Goal: Information Seeking & Learning: Learn about a topic

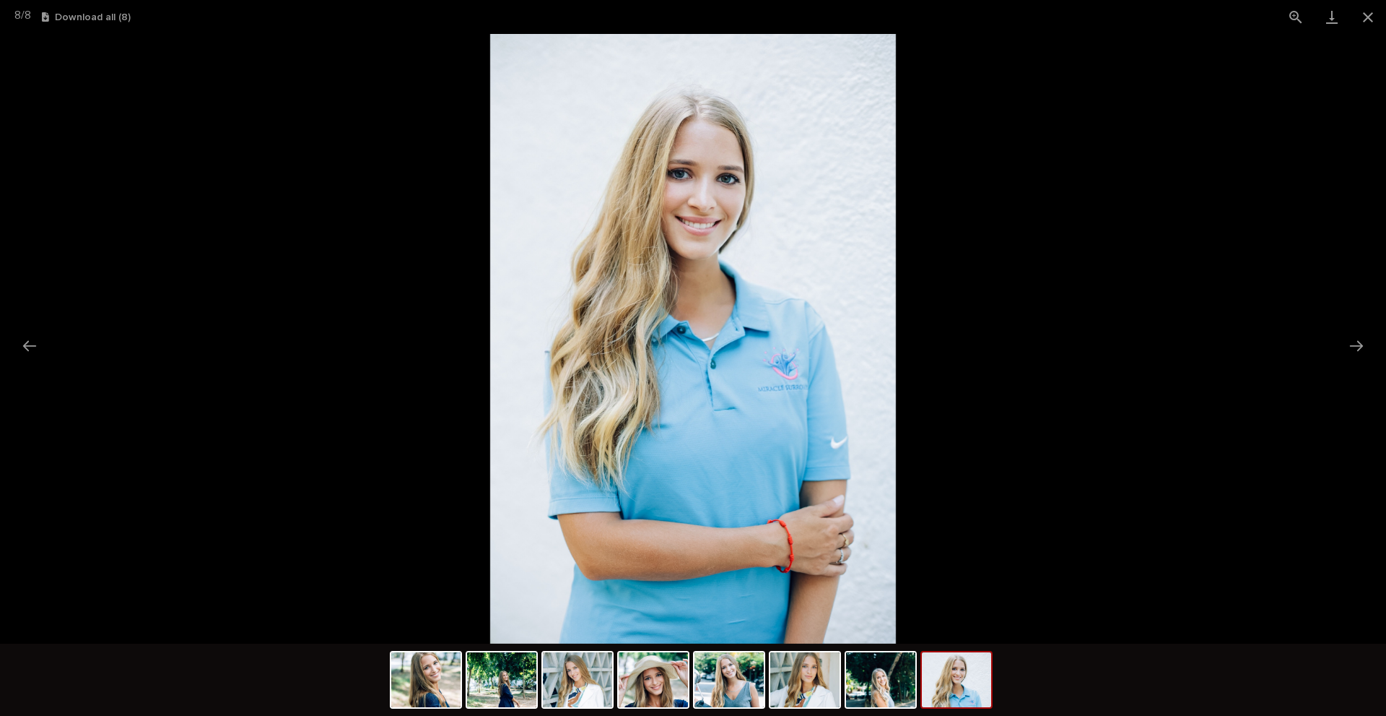
scroll to position [79, 0]
click at [437, 671] on img at bounding box center [425, 679] width 69 height 55
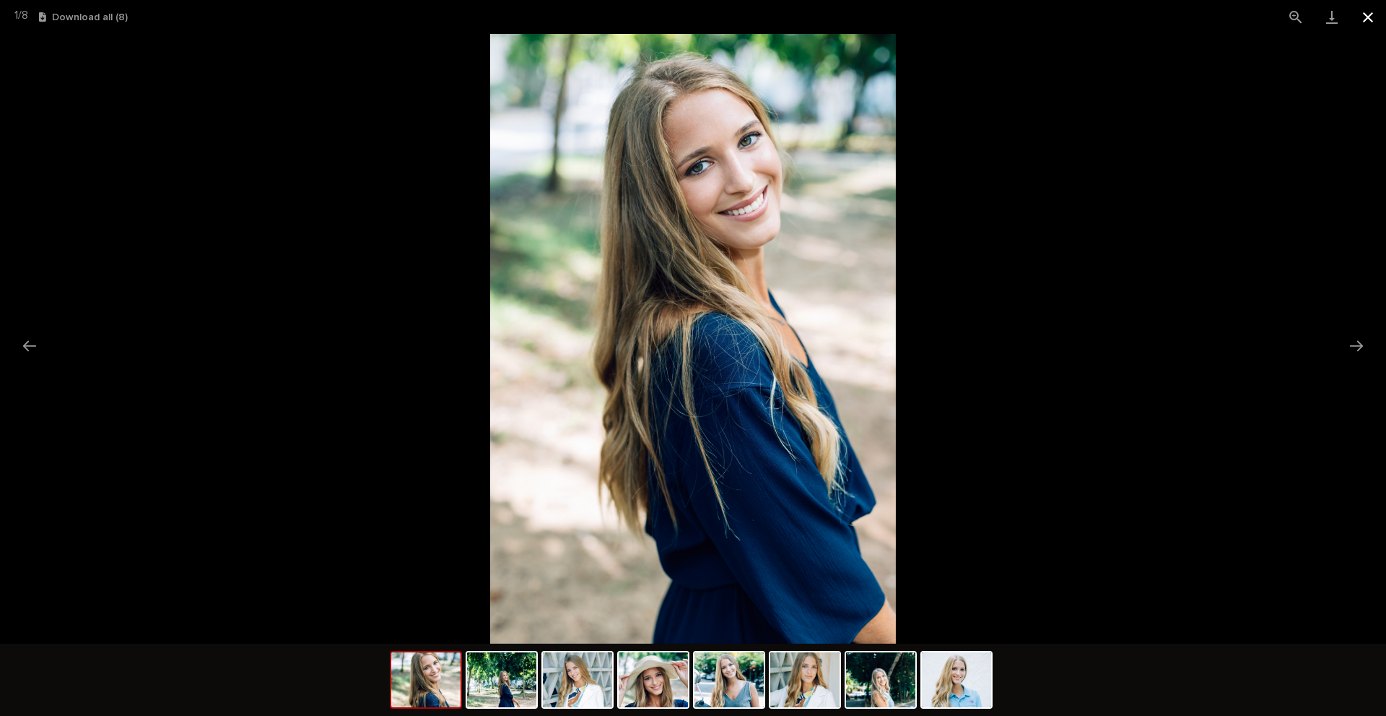
click at [1365, 14] on button "Close gallery" at bounding box center [1368, 17] width 36 height 34
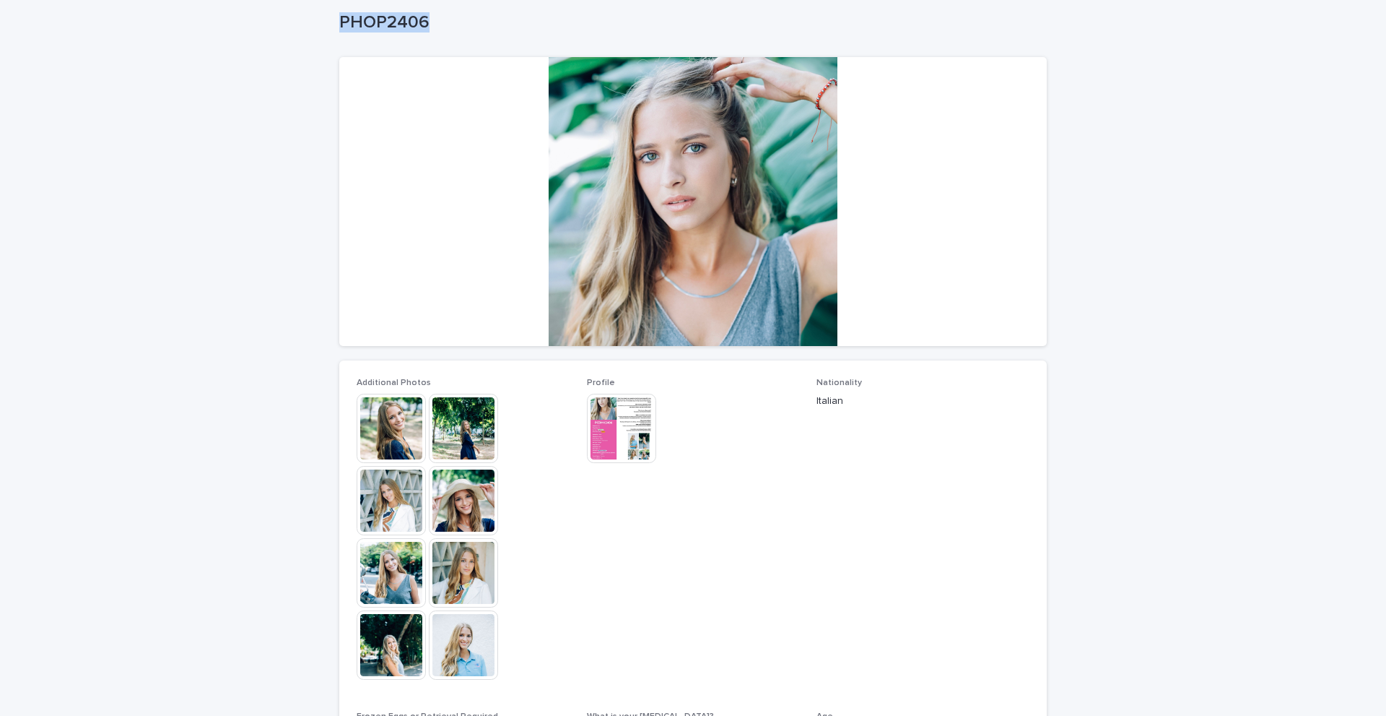
click at [608, 420] on img at bounding box center [621, 428] width 69 height 69
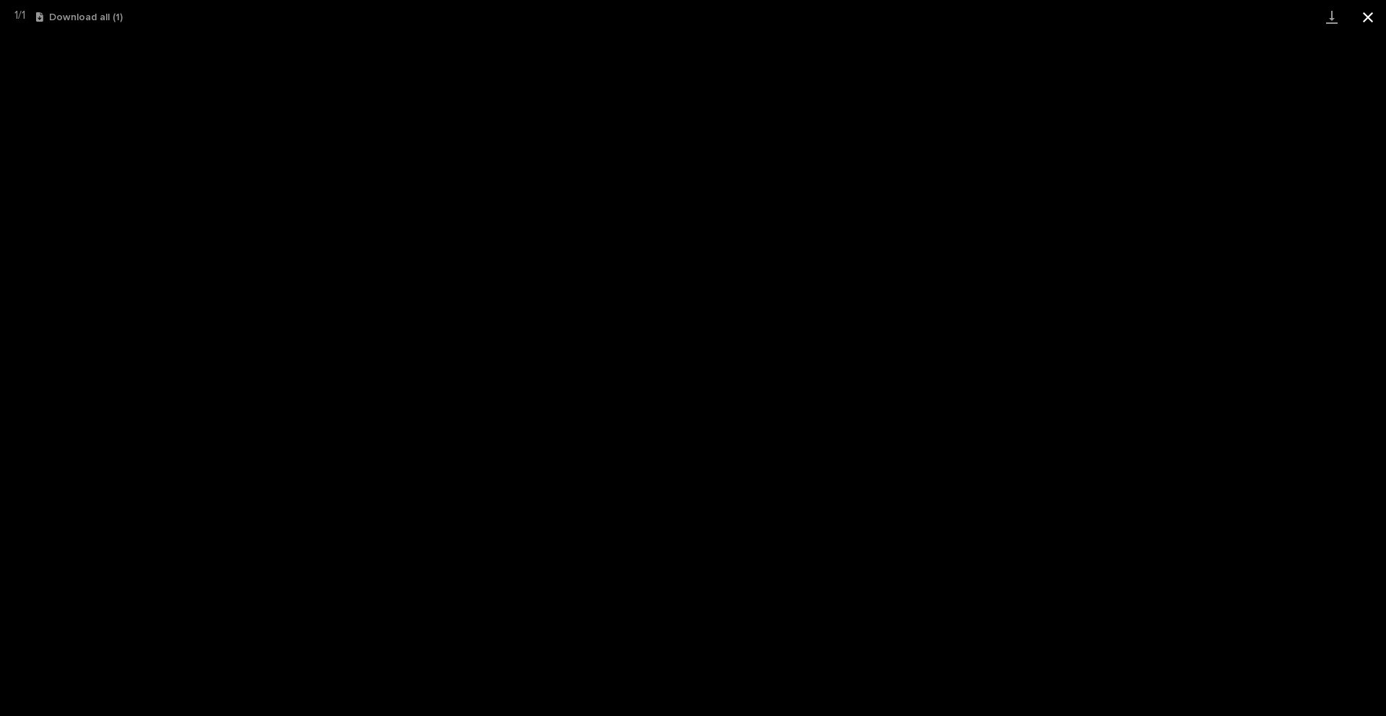
click at [1373, 19] on button "Close gallery" at bounding box center [1368, 17] width 36 height 34
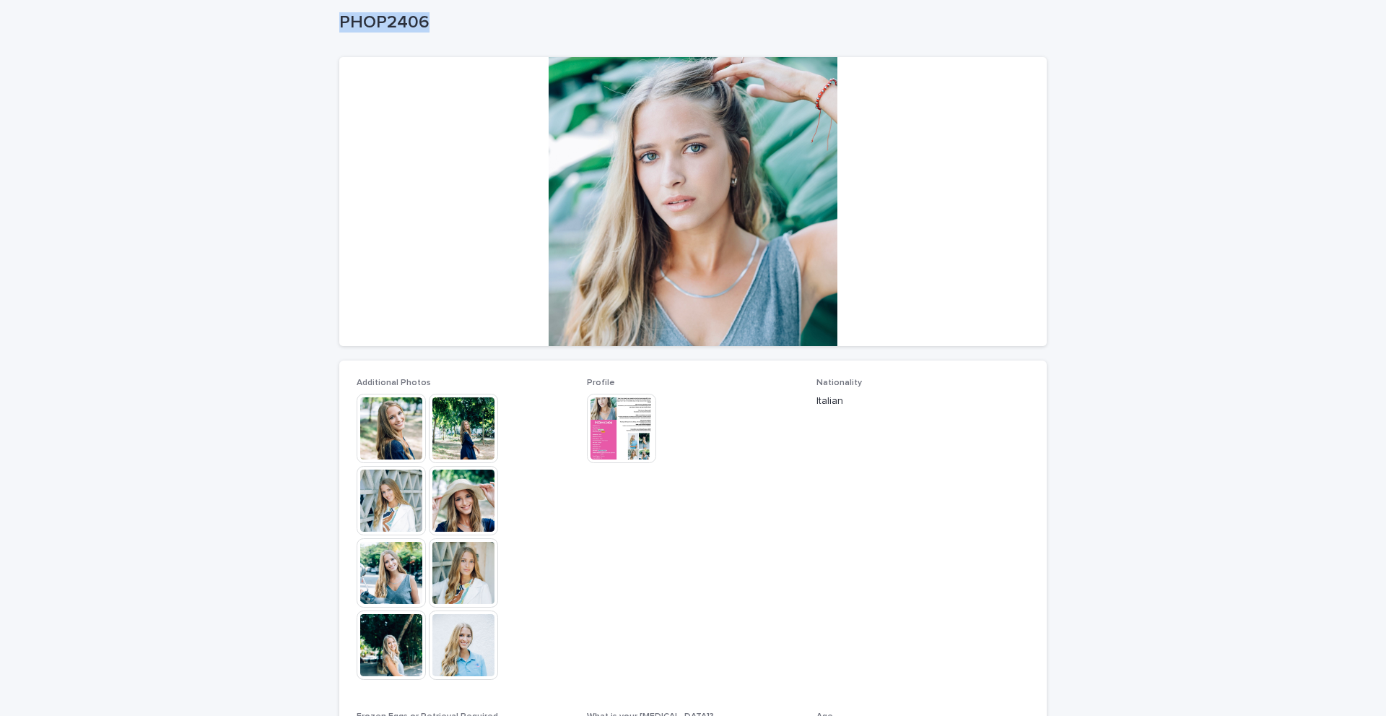
click at [446, 443] on img at bounding box center [463, 428] width 69 height 69
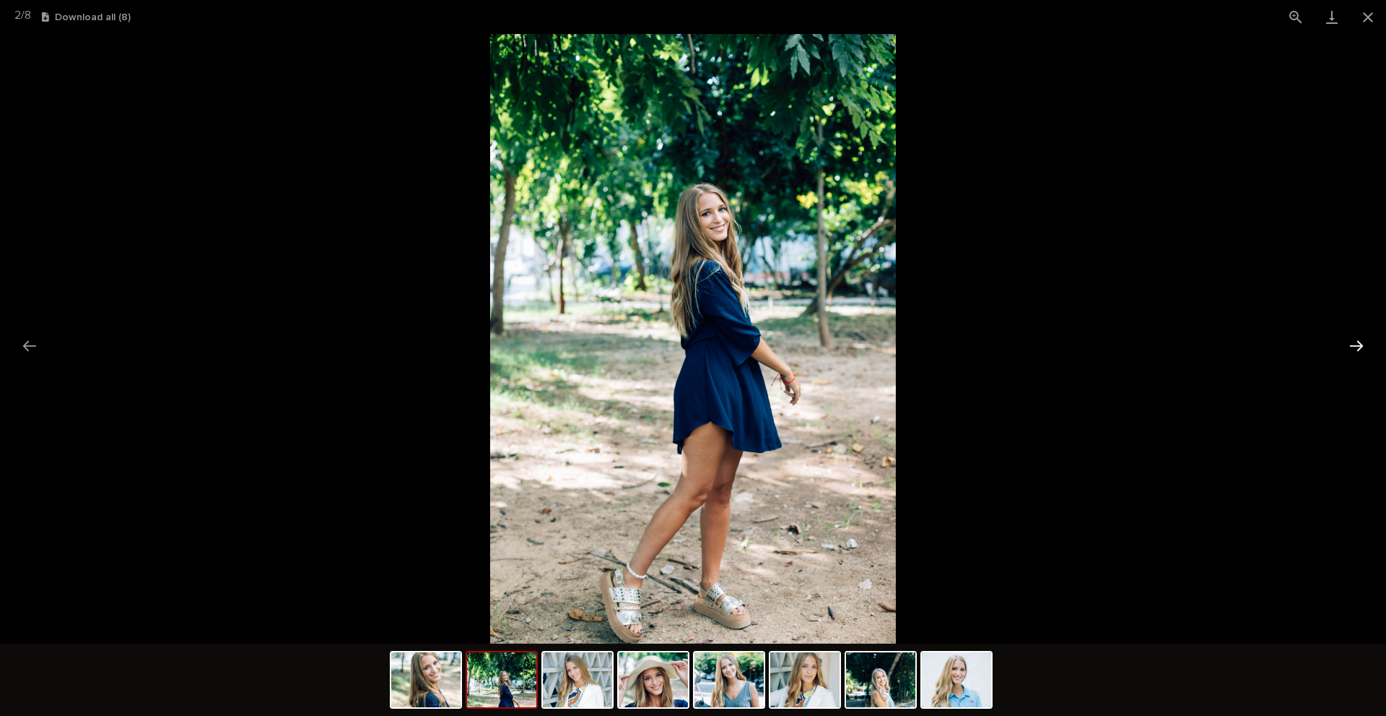
click at [1354, 346] on button "Next slide" at bounding box center [1357, 345] width 30 height 28
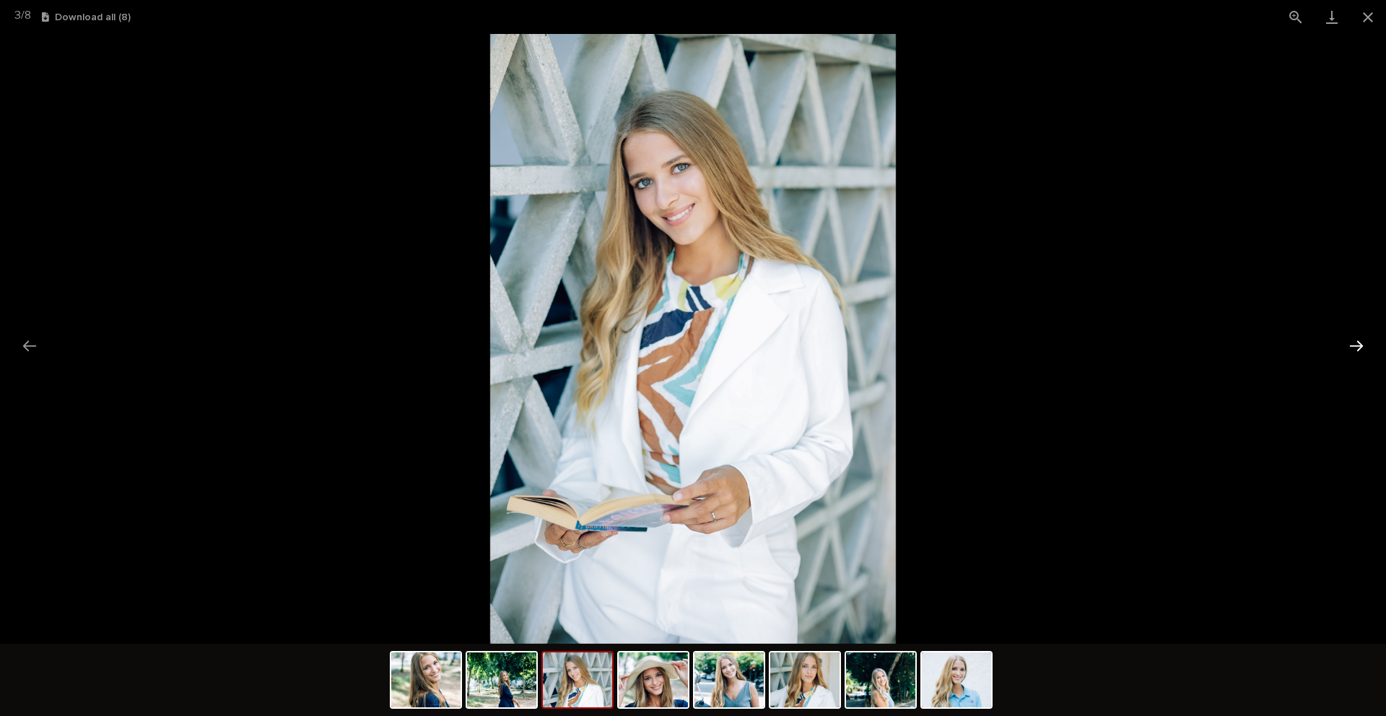
click at [1353, 346] on button "Next slide" at bounding box center [1357, 345] width 30 height 28
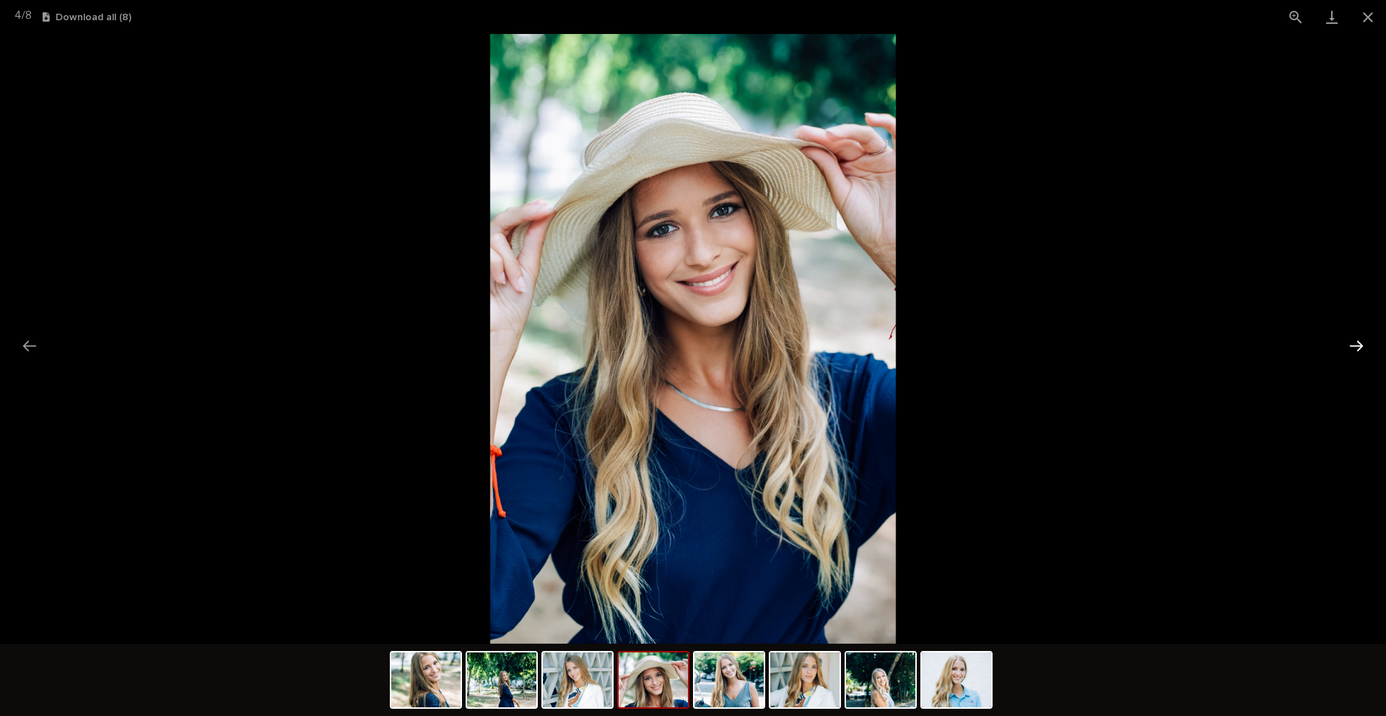
click at [1353, 346] on button "Next slide" at bounding box center [1357, 345] width 30 height 28
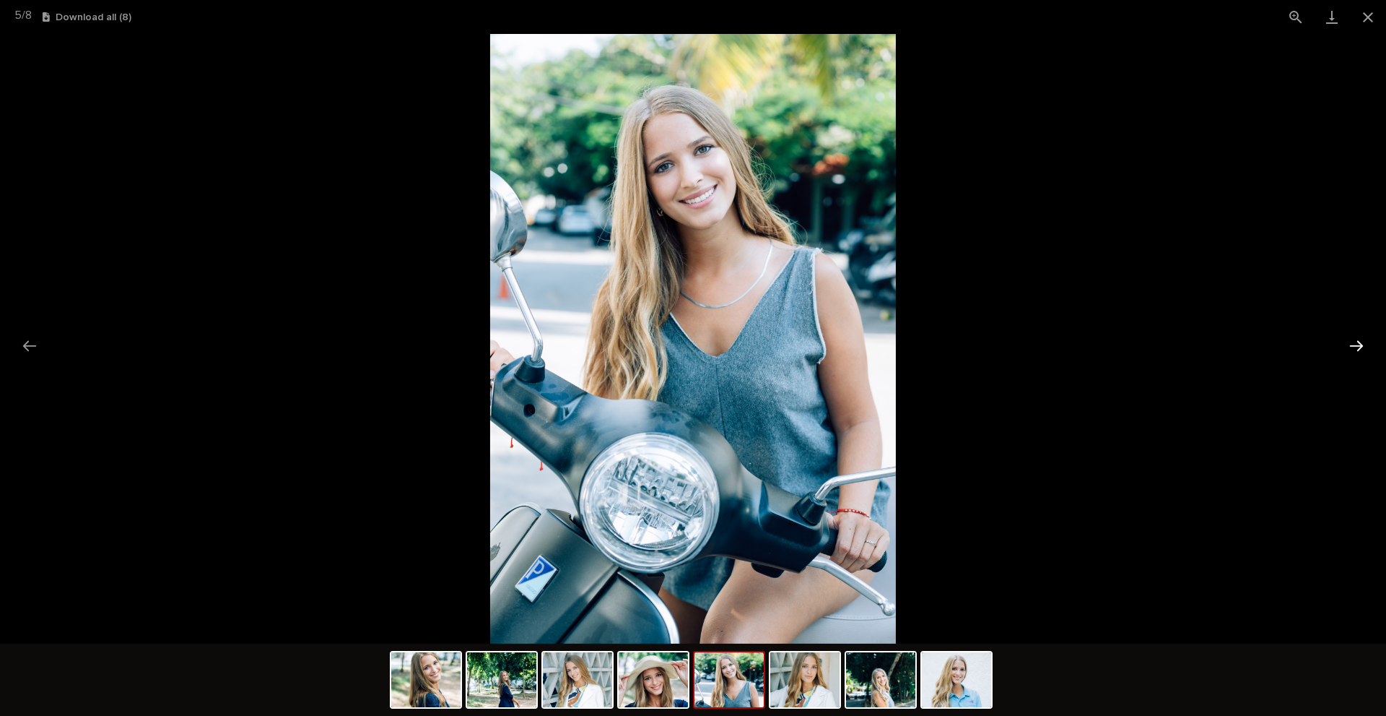
click at [1353, 346] on button "Next slide" at bounding box center [1357, 345] width 30 height 28
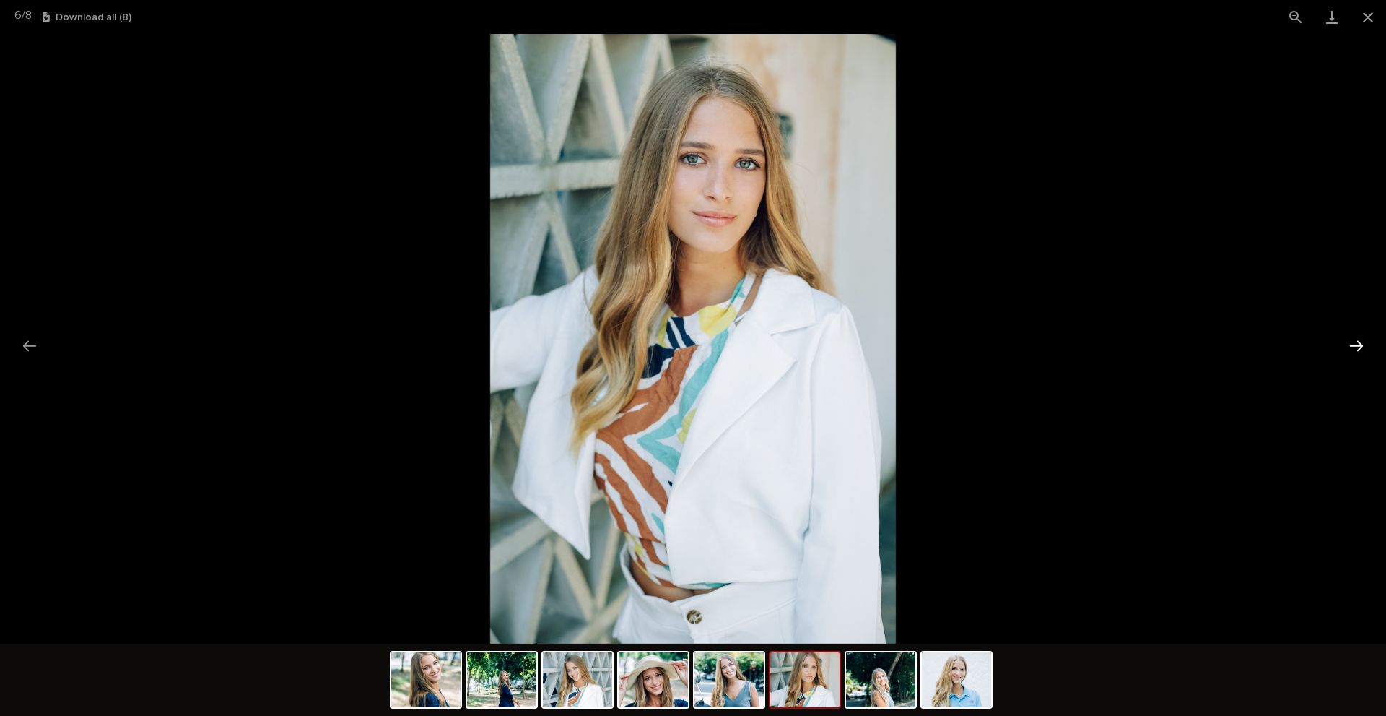
click at [1353, 346] on button "Next slide" at bounding box center [1357, 345] width 30 height 28
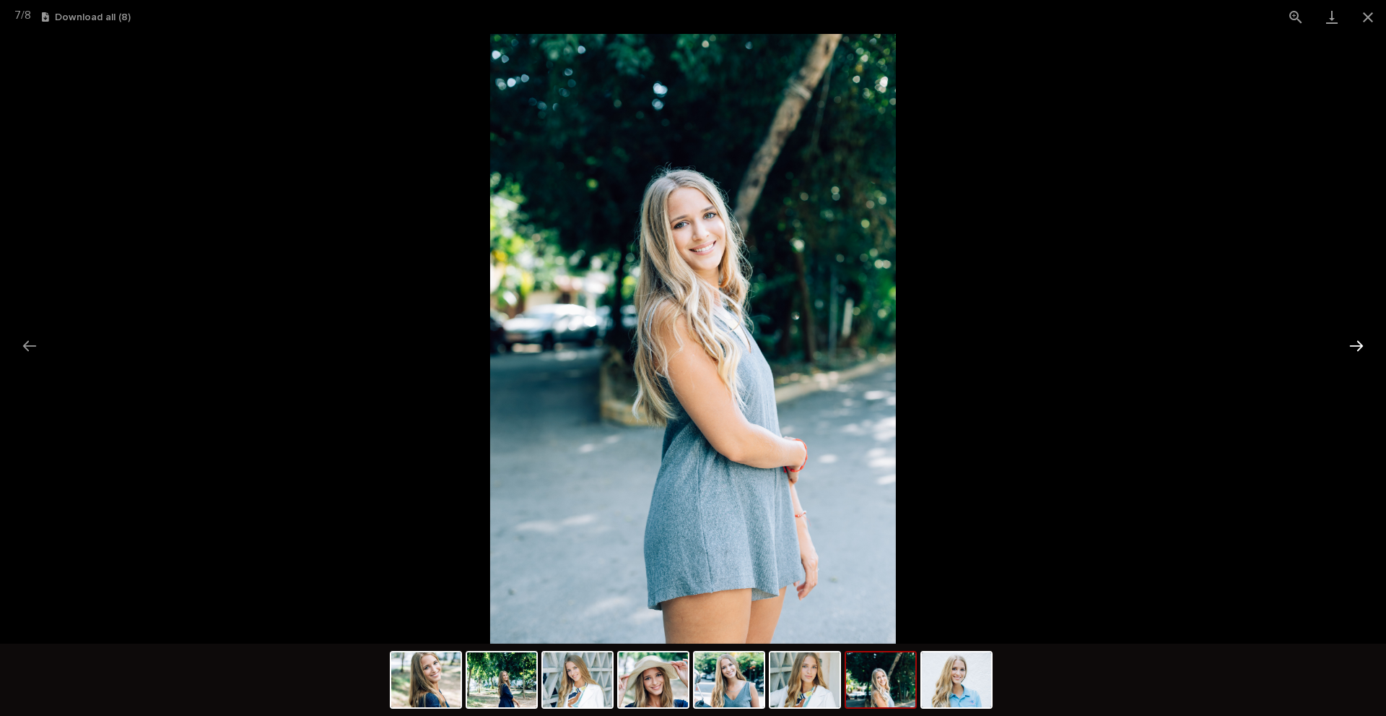
click at [1353, 346] on button "Next slide" at bounding box center [1357, 345] width 30 height 28
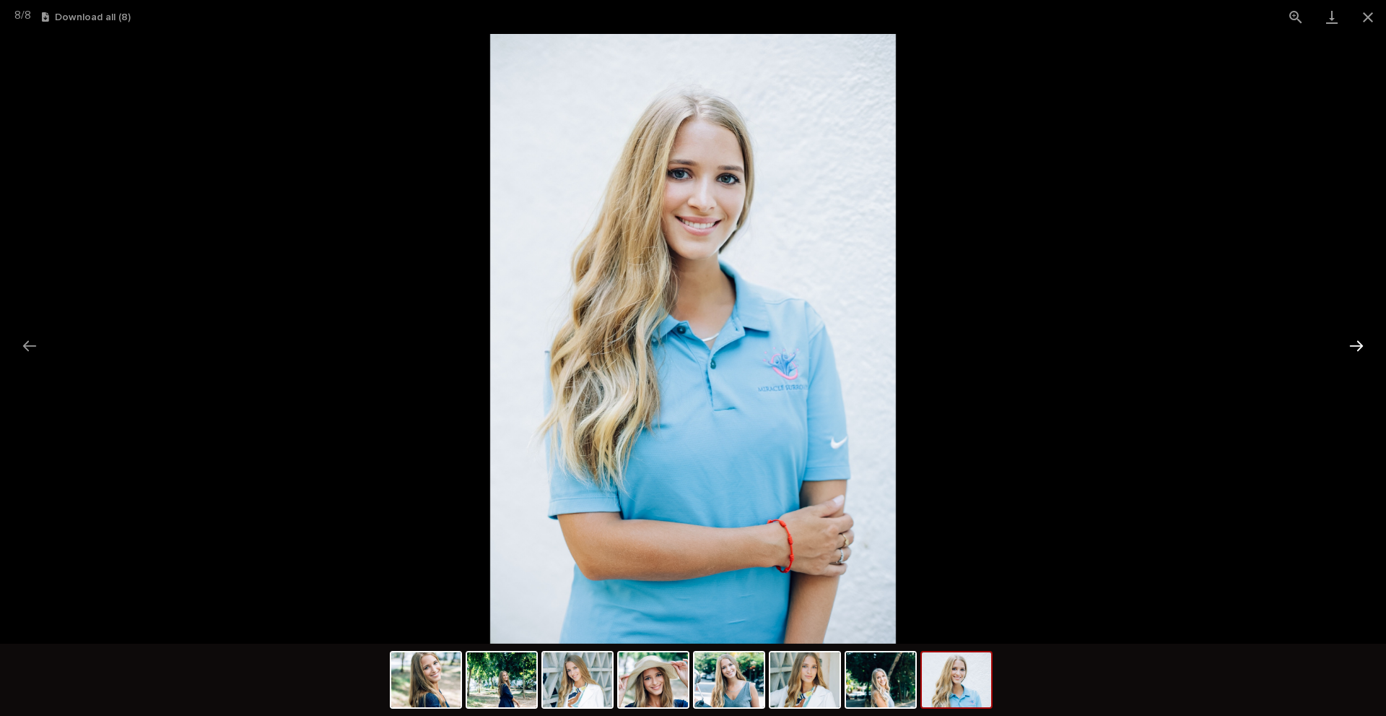
click at [1353, 346] on button "Next slide" at bounding box center [1357, 345] width 30 height 28
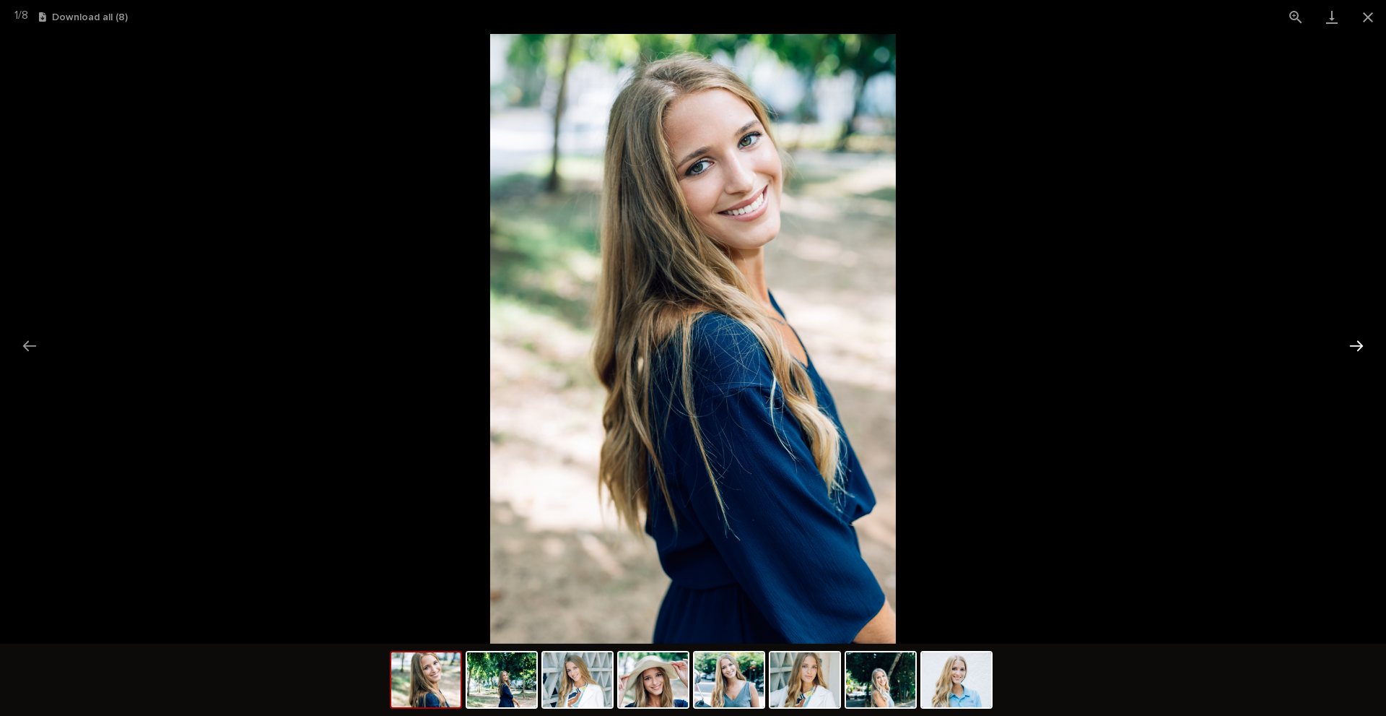
click at [1353, 346] on button "Next slide" at bounding box center [1357, 345] width 30 height 28
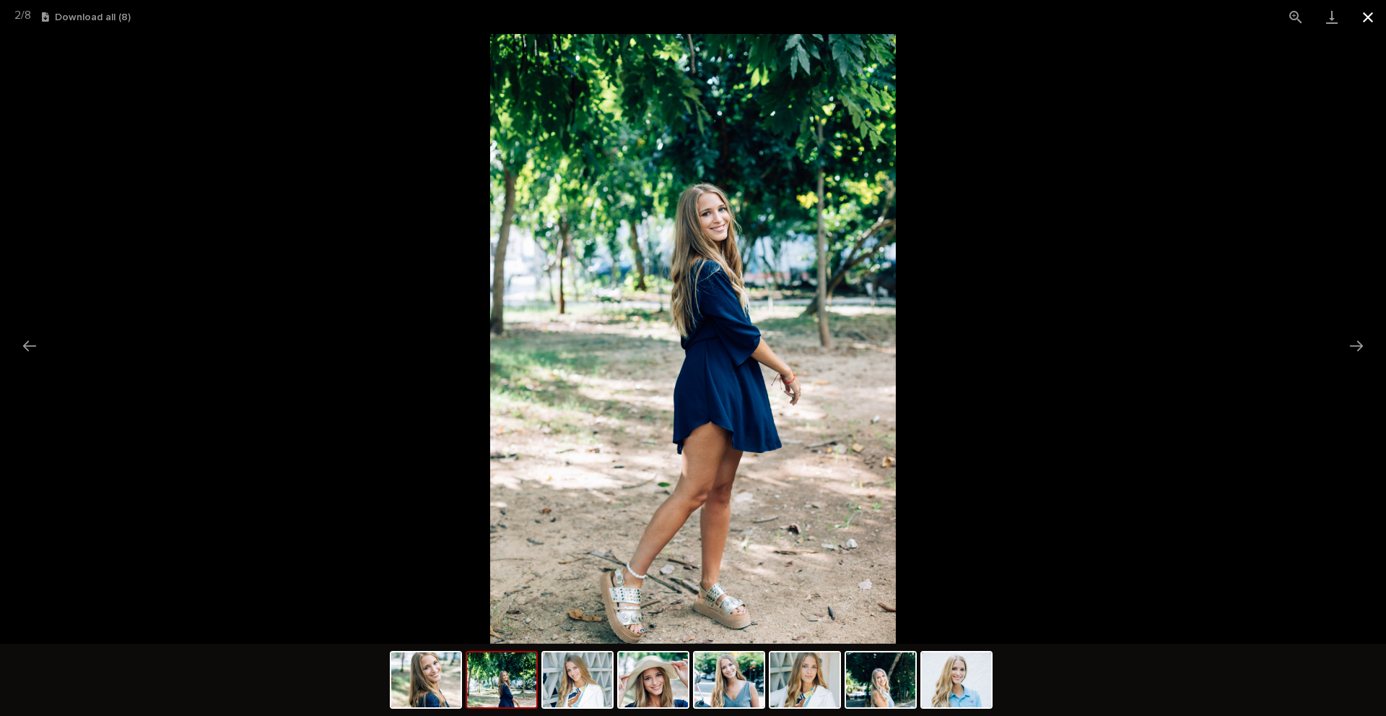
click at [1372, 14] on button "Close gallery" at bounding box center [1368, 17] width 36 height 34
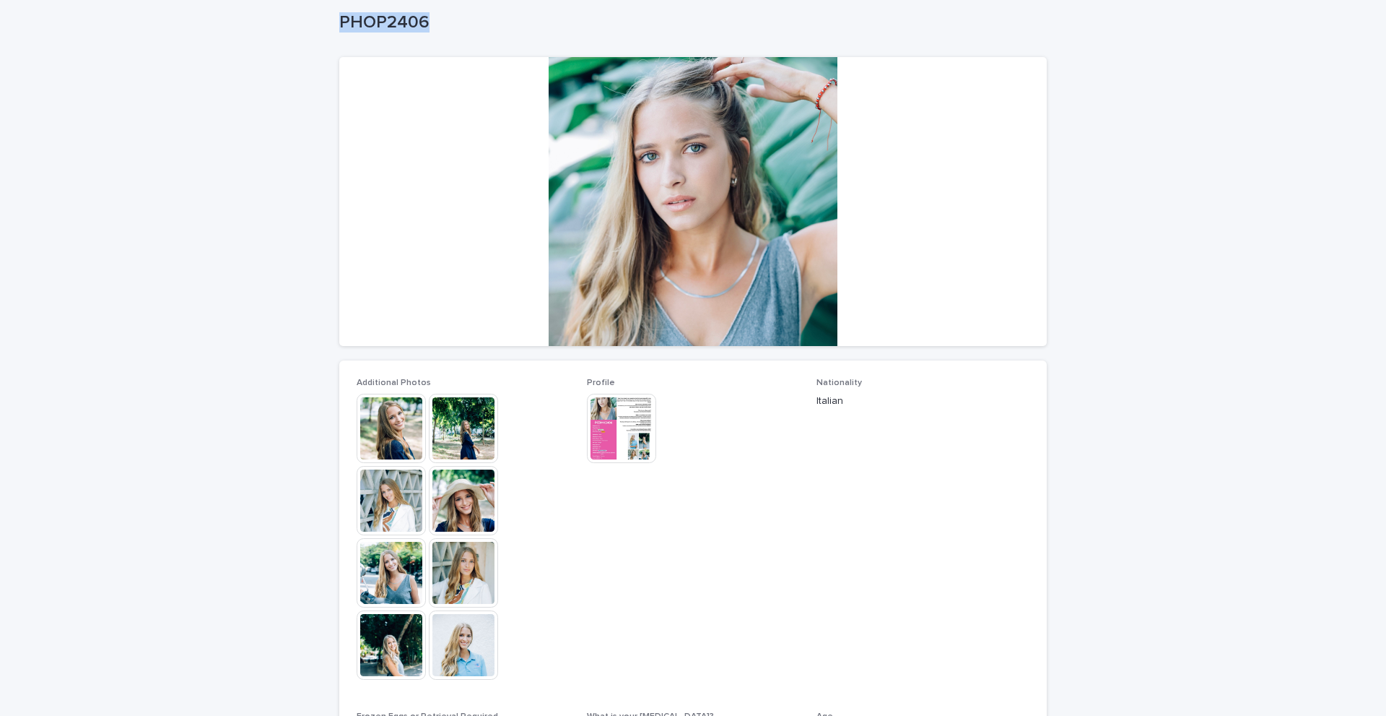
click at [603, 412] on img at bounding box center [621, 428] width 69 height 69
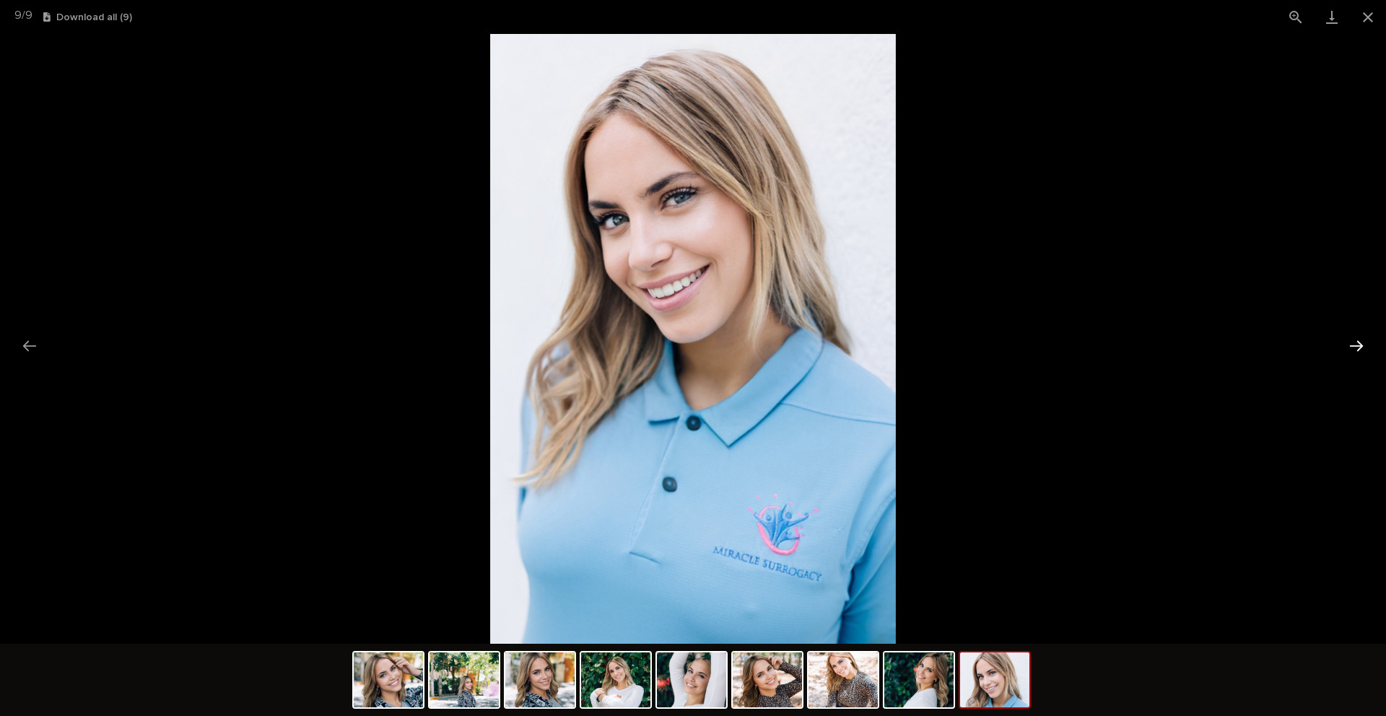
click at [1360, 344] on button "Next slide" at bounding box center [1357, 345] width 30 height 28
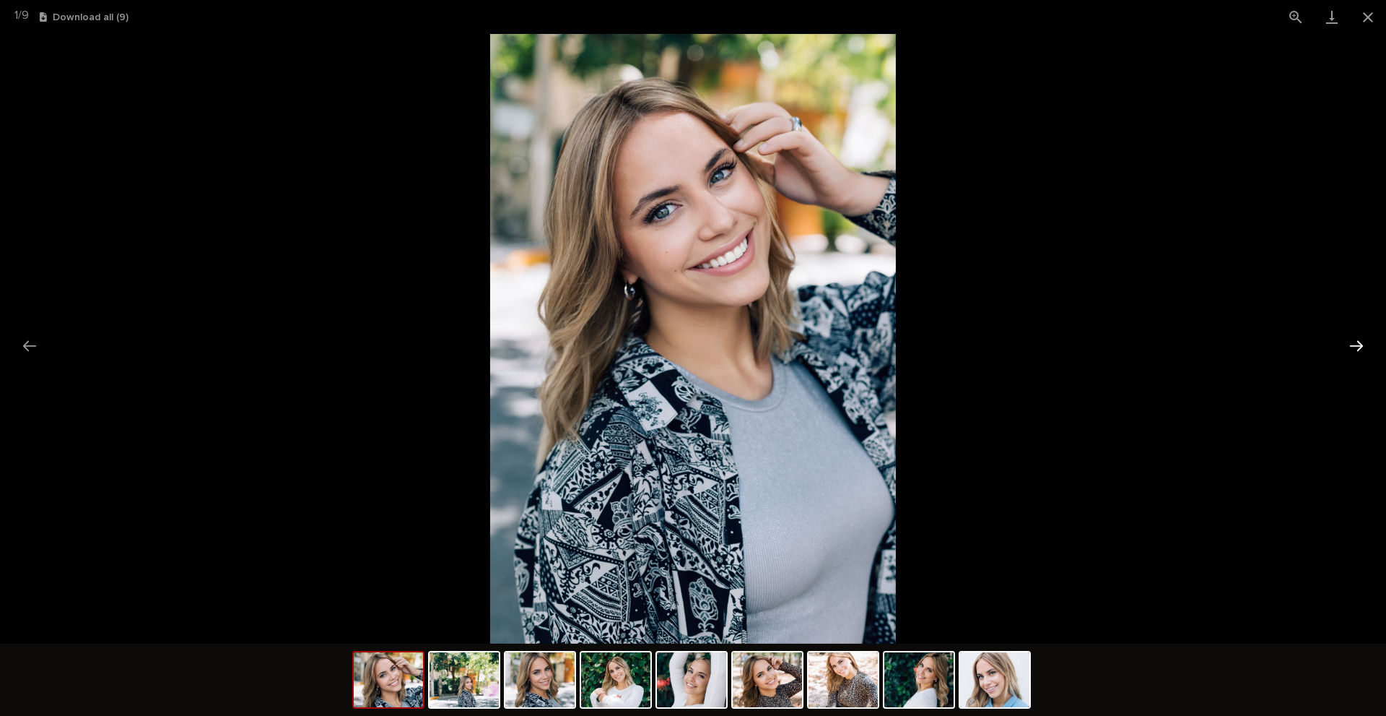
click at [1357, 344] on button "Next slide" at bounding box center [1357, 345] width 30 height 28
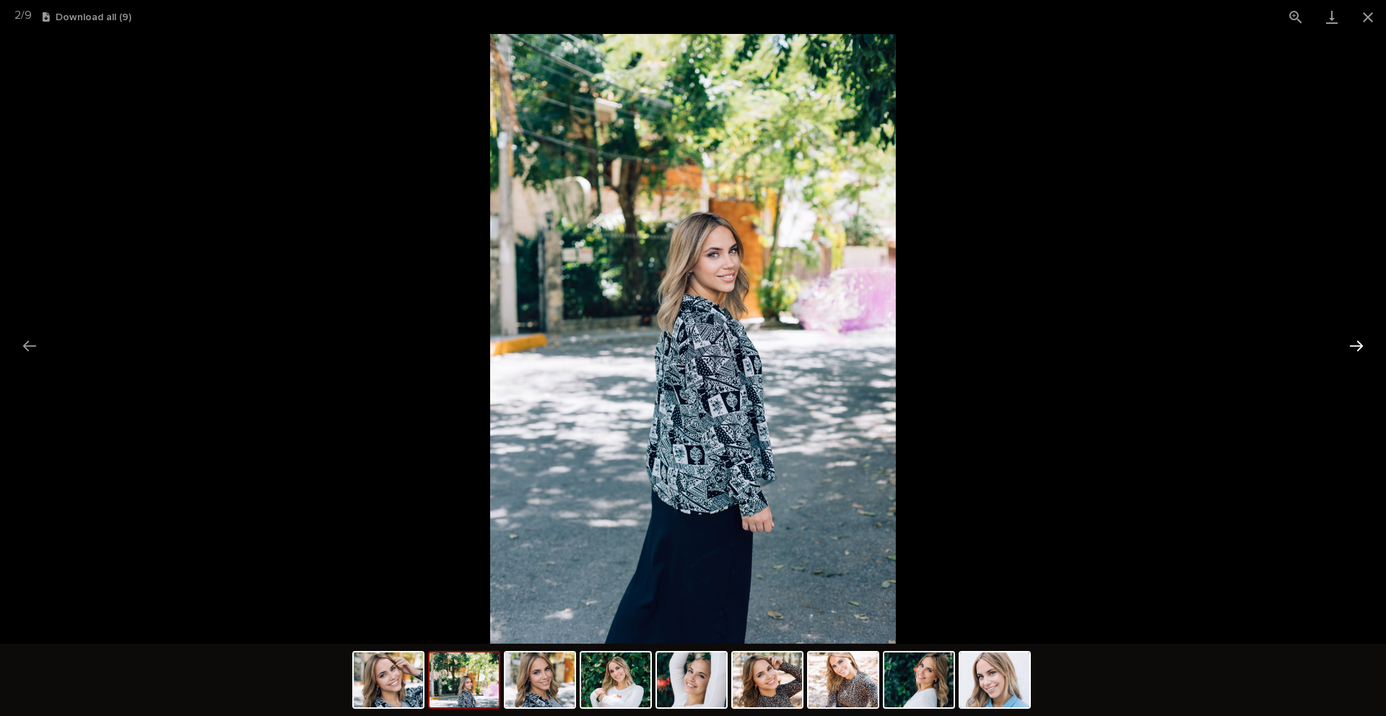
click at [1355, 342] on button "Next slide" at bounding box center [1357, 345] width 30 height 28
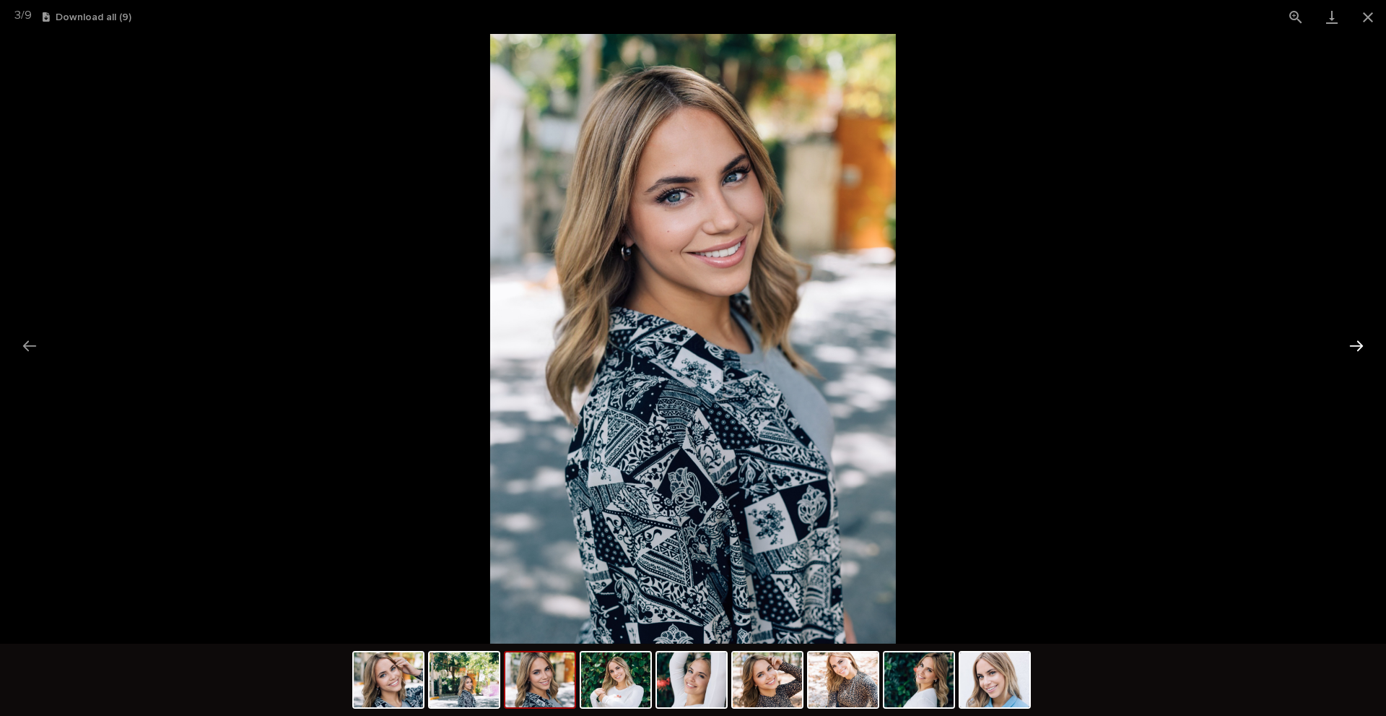
click at [1355, 342] on button "Next slide" at bounding box center [1357, 345] width 30 height 28
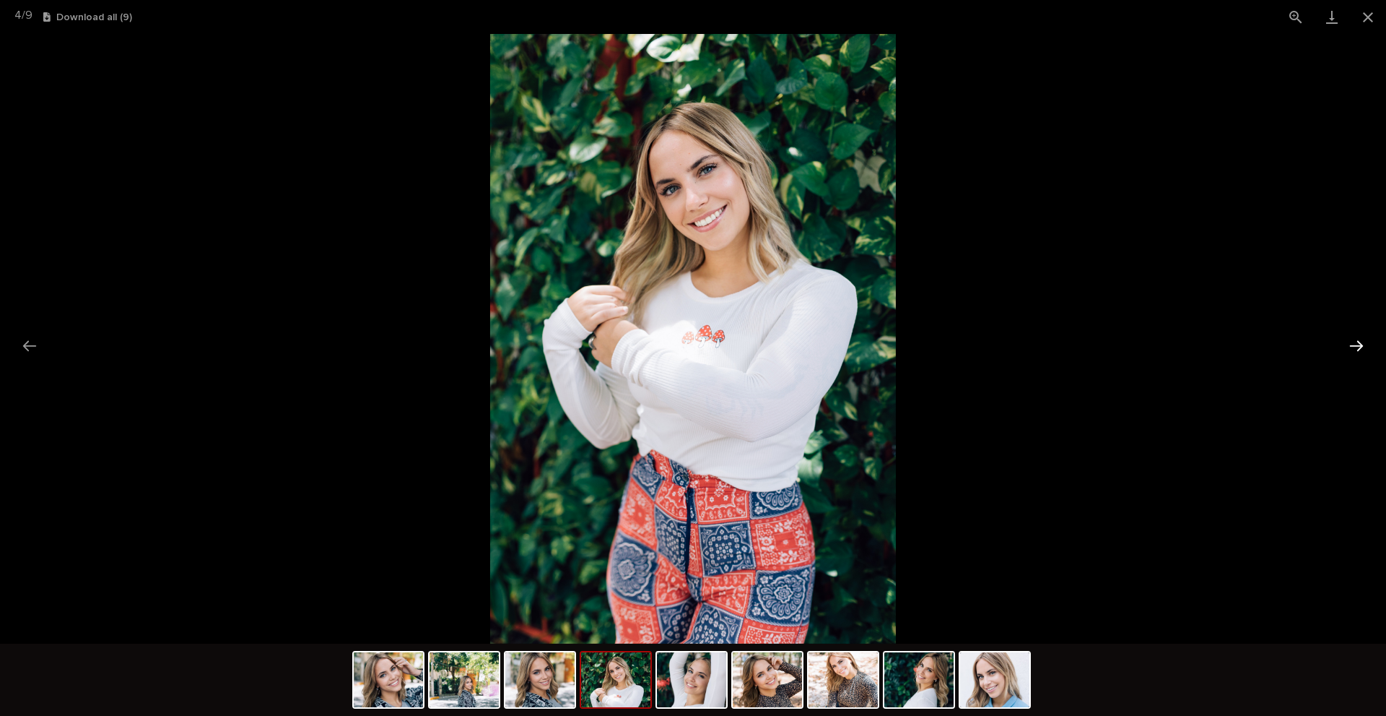
click at [1355, 342] on button "Next slide" at bounding box center [1357, 345] width 30 height 28
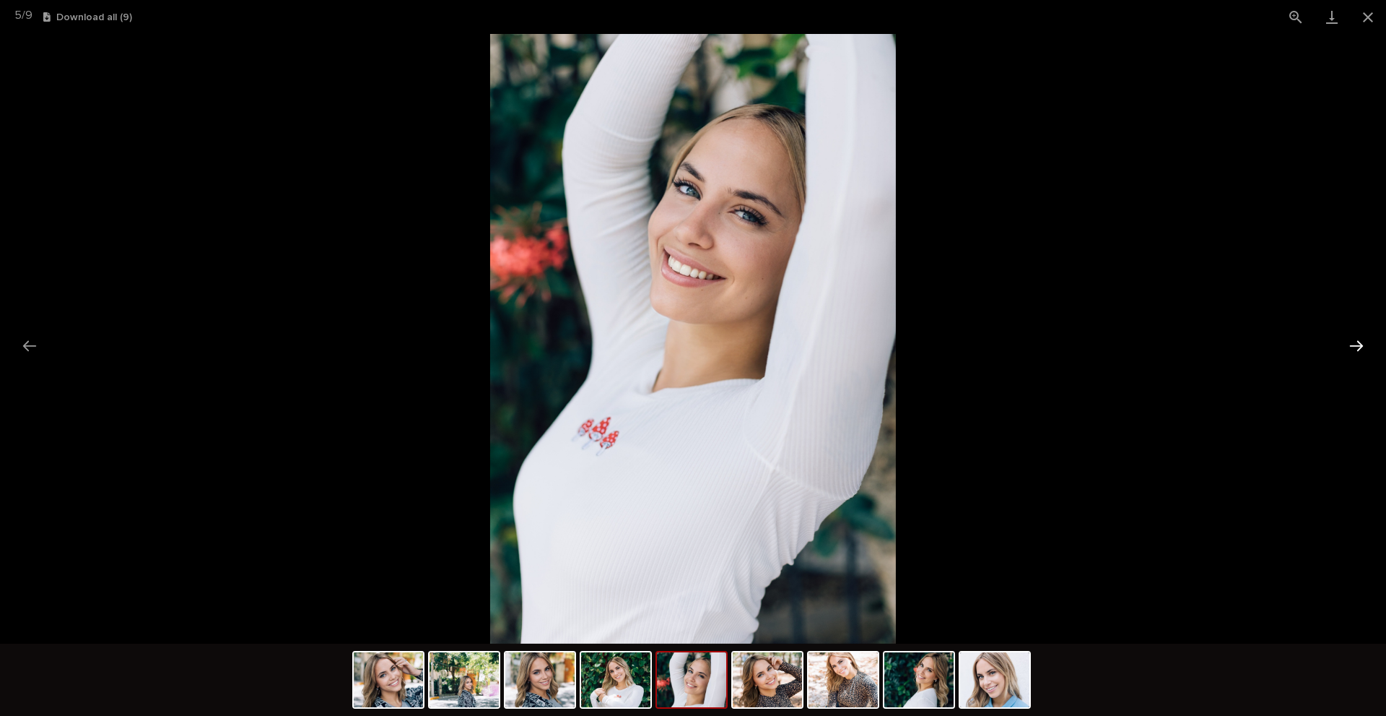
click at [1355, 342] on button "Next slide" at bounding box center [1357, 345] width 30 height 28
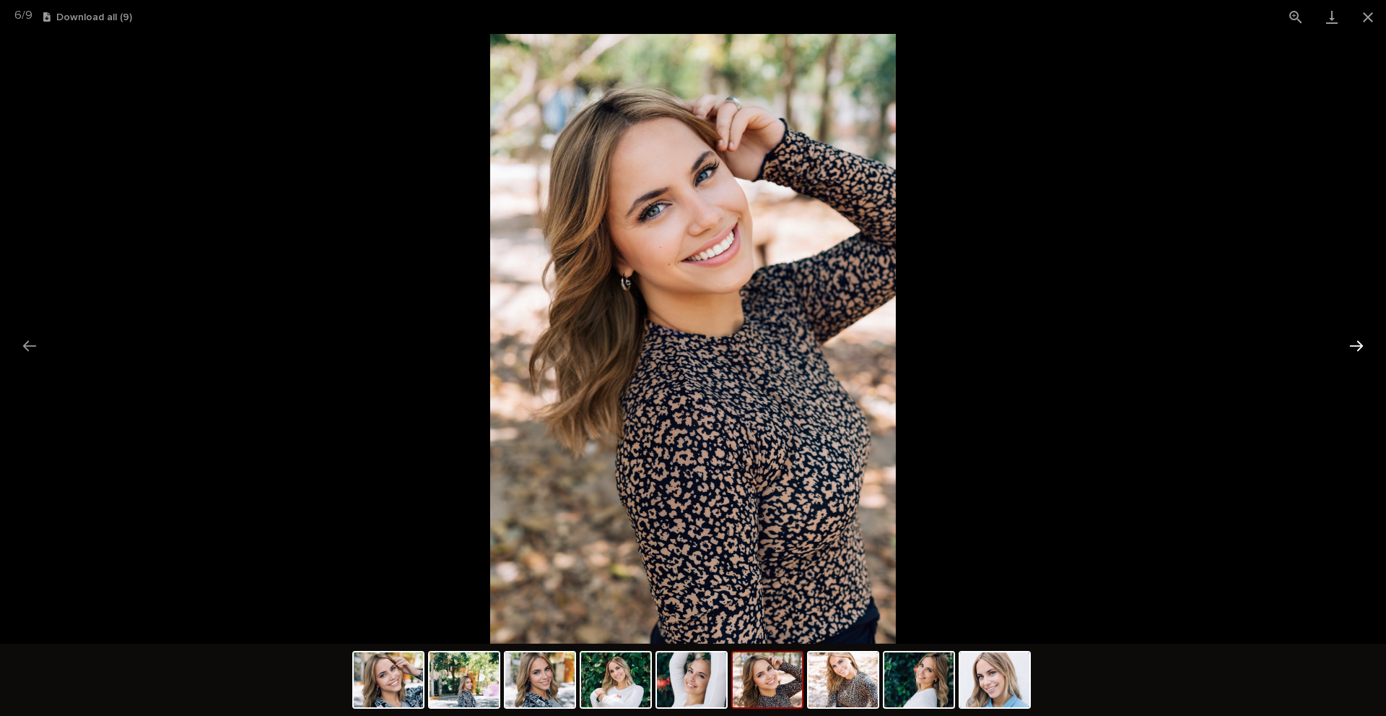
click at [1355, 342] on button "Next slide" at bounding box center [1357, 345] width 30 height 28
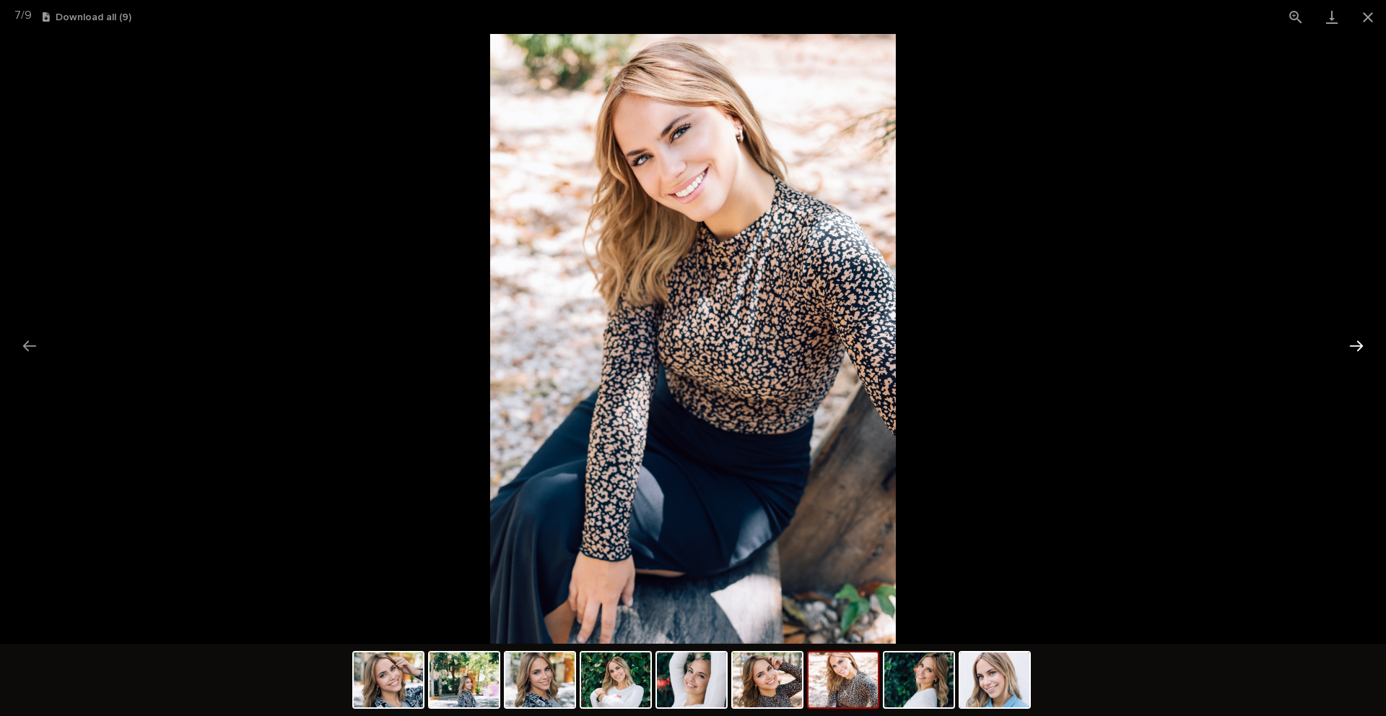
click at [1355, 342] on button "Next slide" at bounding box center [1357, 345] width 30 height 28
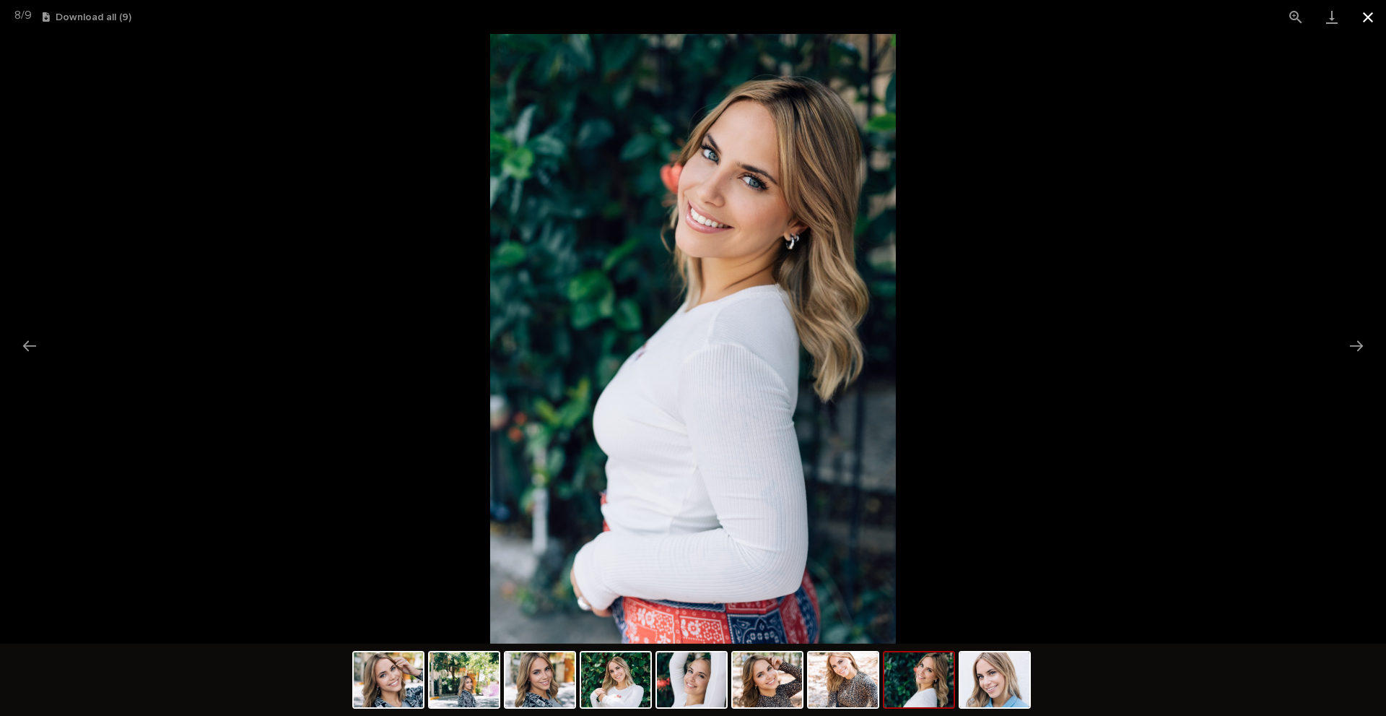
click at [1365, 18] on button "Close gallery" at bounding box center [1368, 17] width 36 height 34
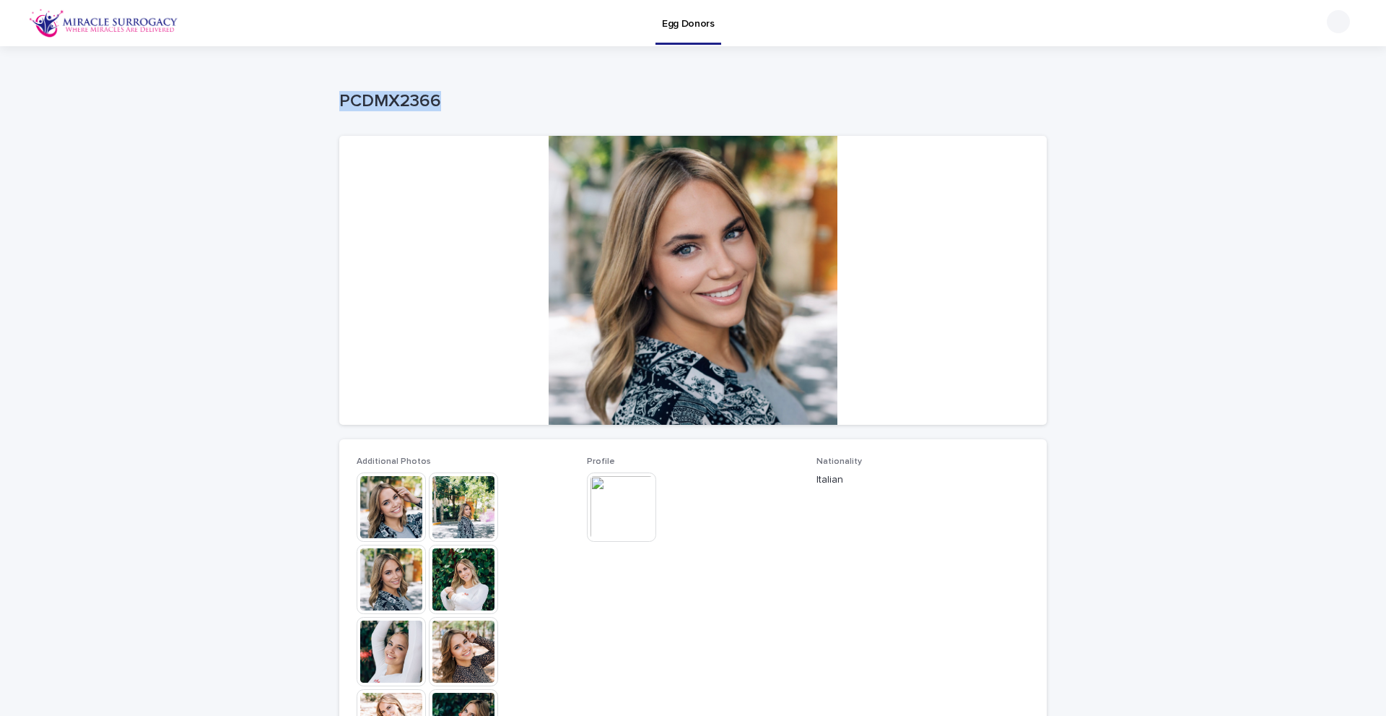
click at [618, 502] on img at bounding box center [621, 506] width 69 height 69
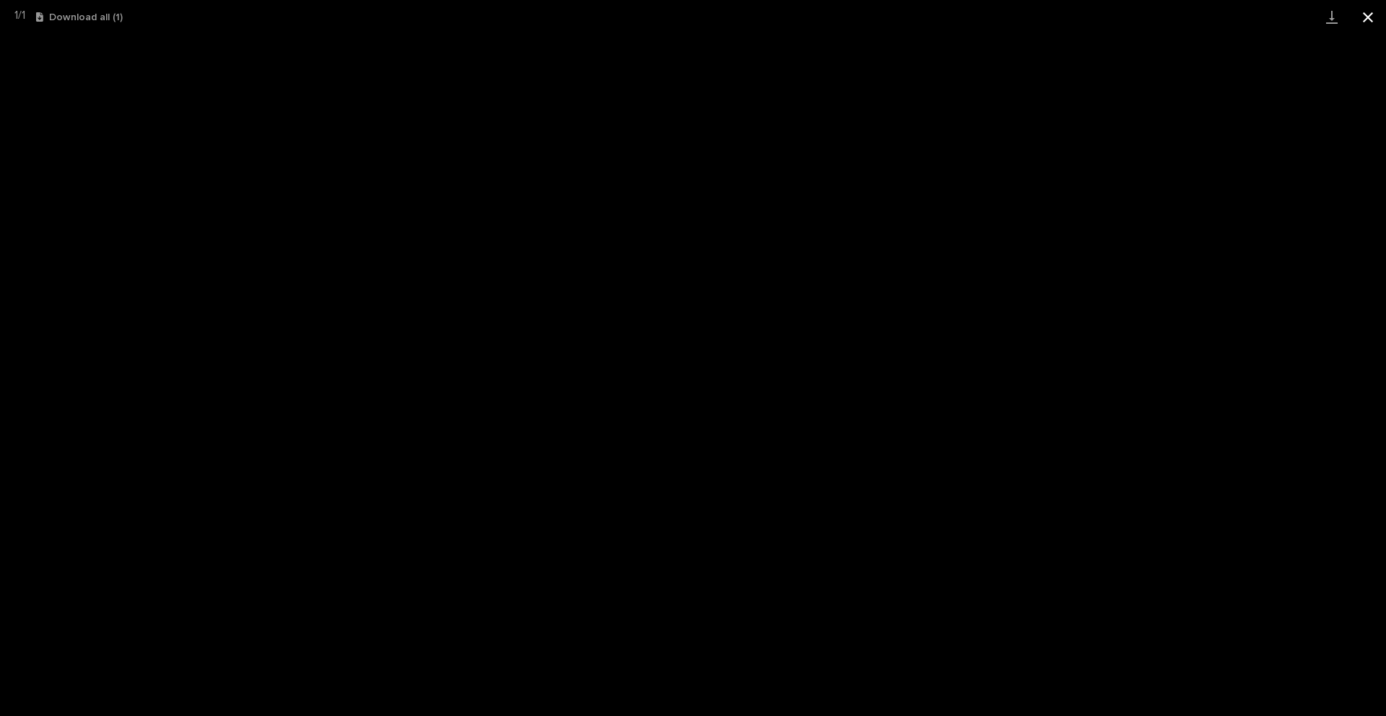
click at [1366, 20] on button "Close gallery" at bounding box center [1368, 17] width 36 height 34
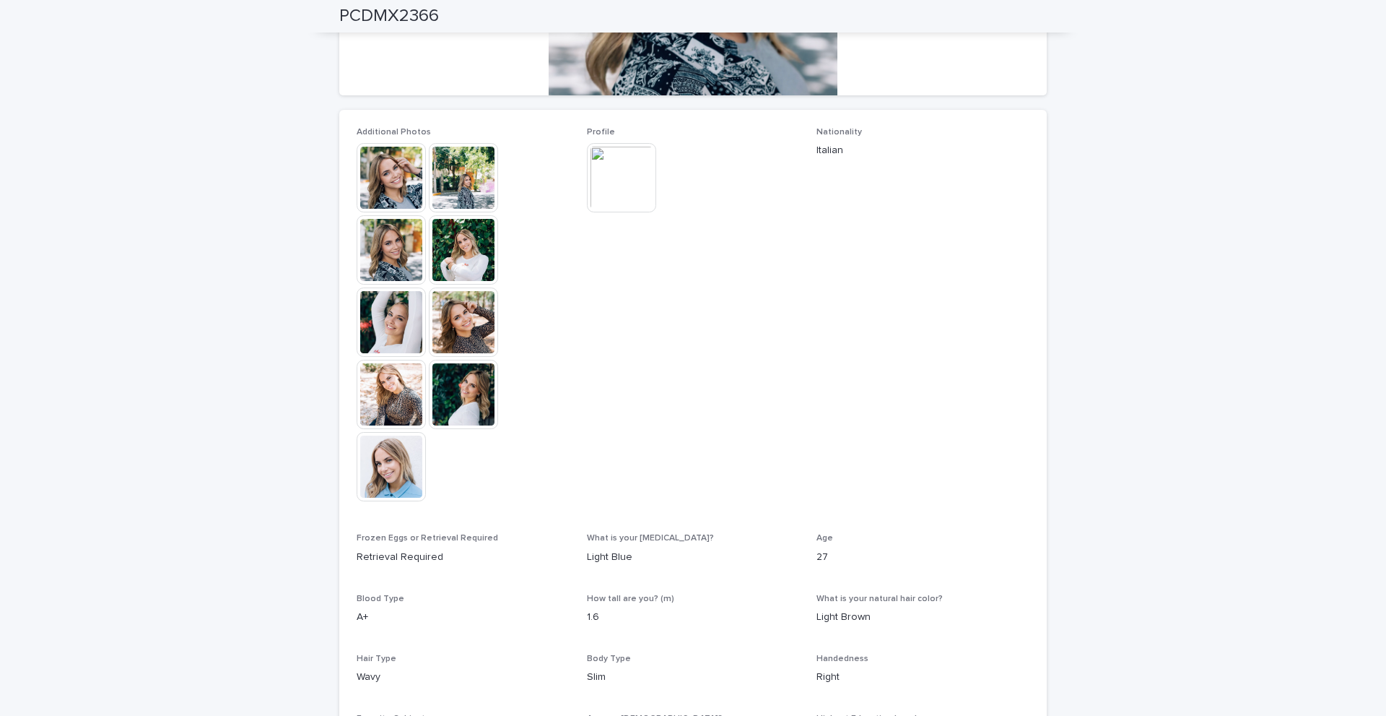
scroll to position [289, 0]
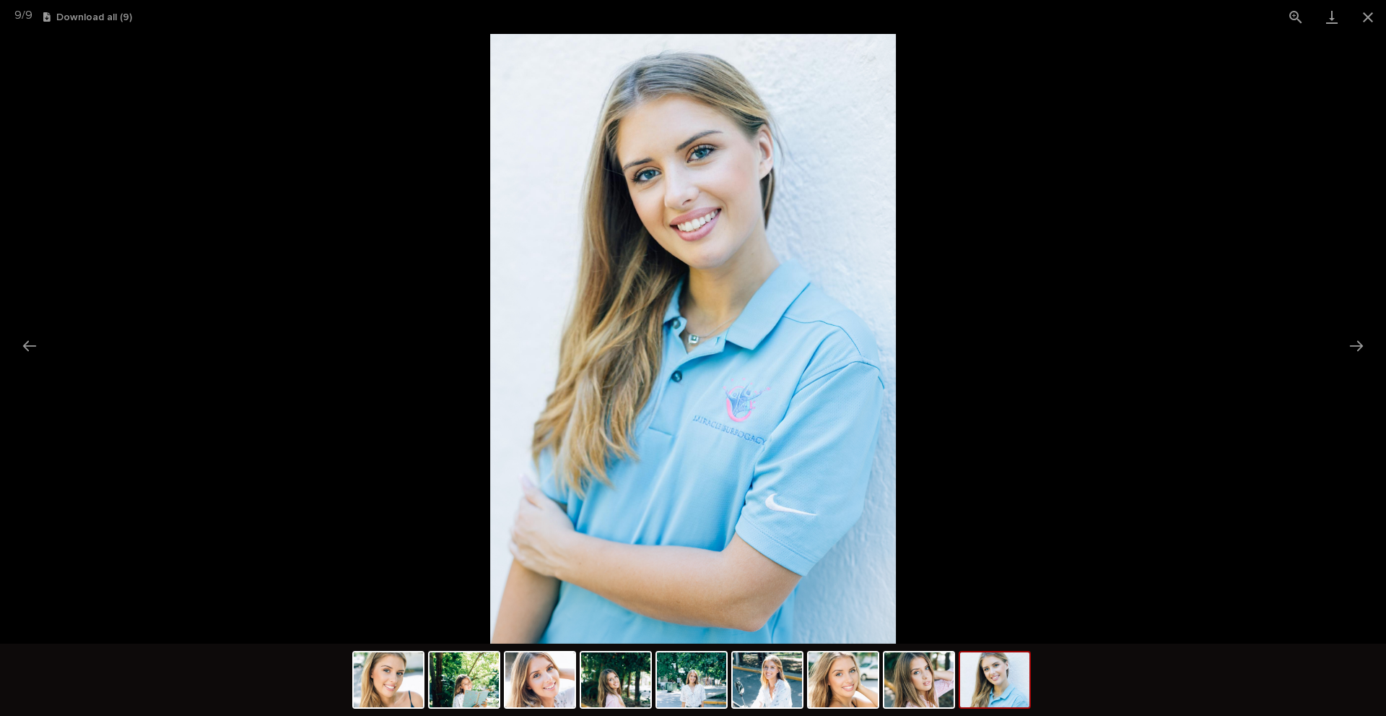
scroll to position [72, 0]
click at [1360, 349] on button "Next slide" at bounding box center [1357, 345] width 30 height 28
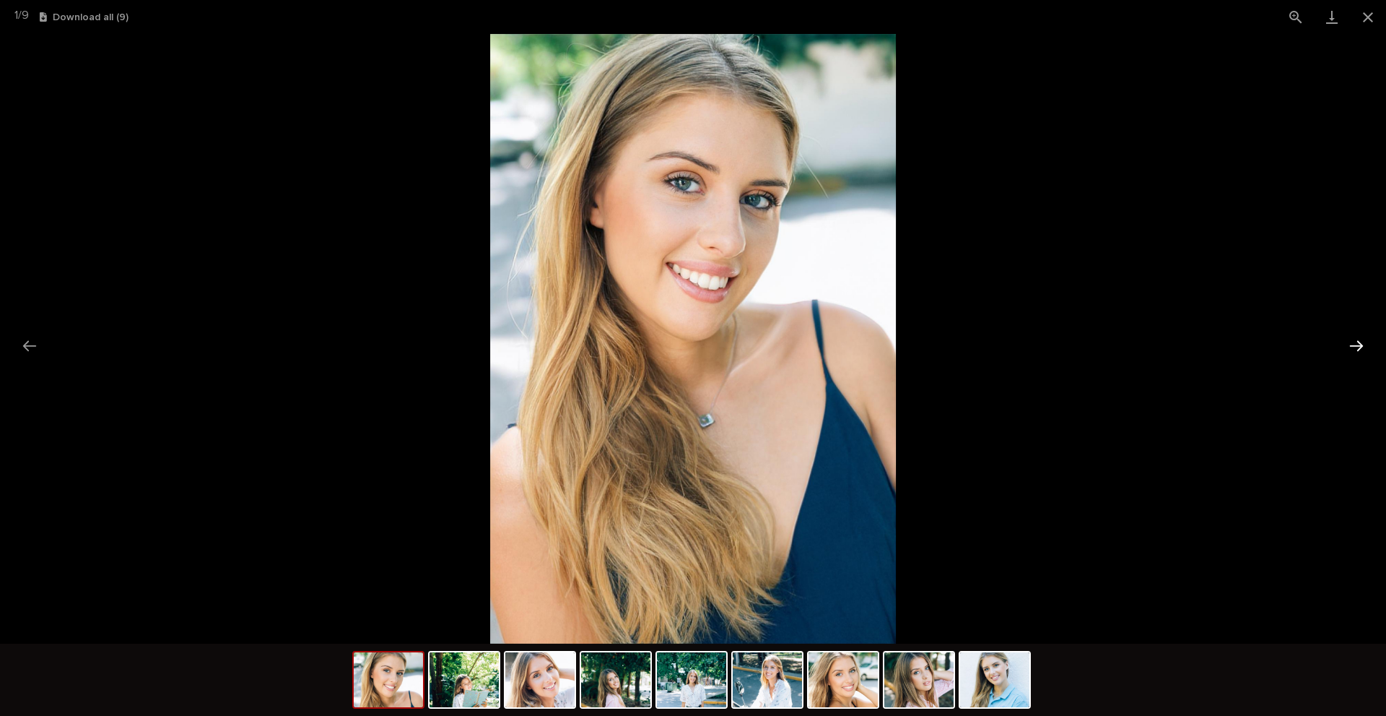
click at [1360, 349] on button "Next slide" at bounding box center [1357, 345] width 30 height 28
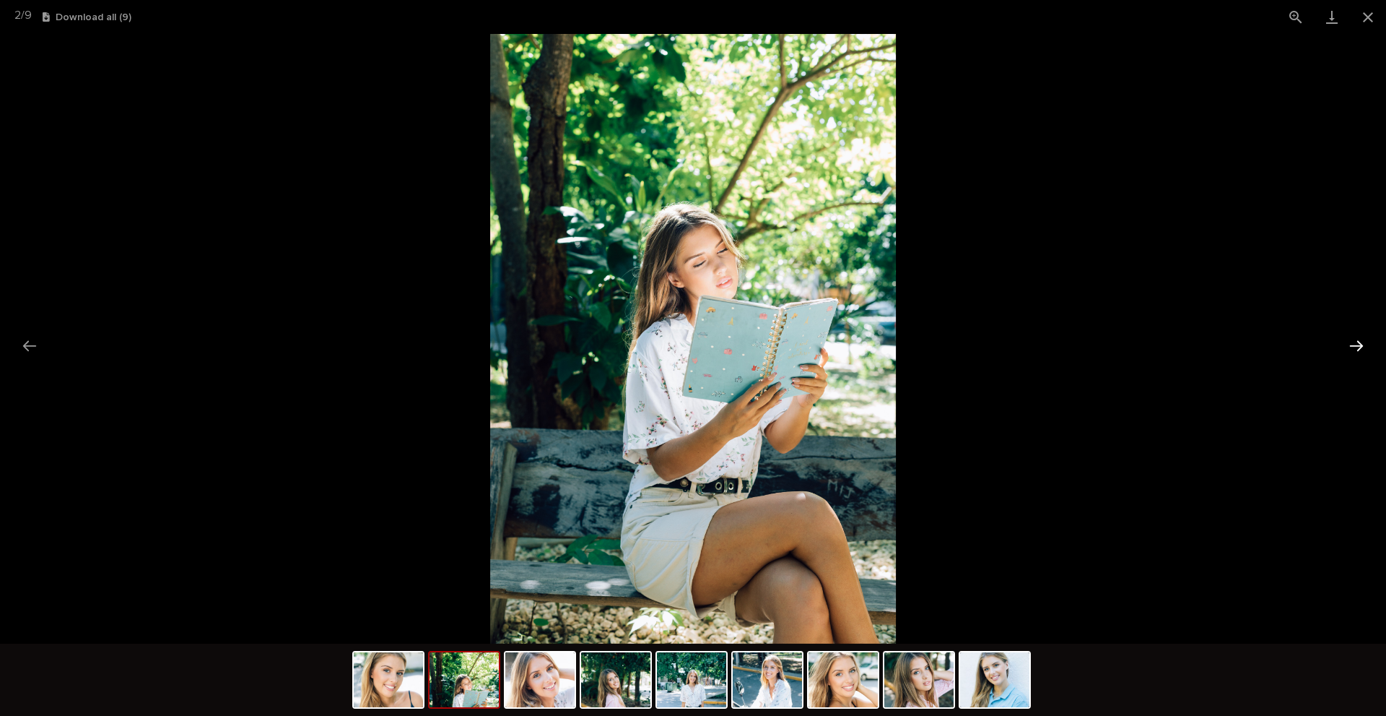
click at [1360, 349] on button "Next slide" at bounding box center [1357, 345] width 30 height 28
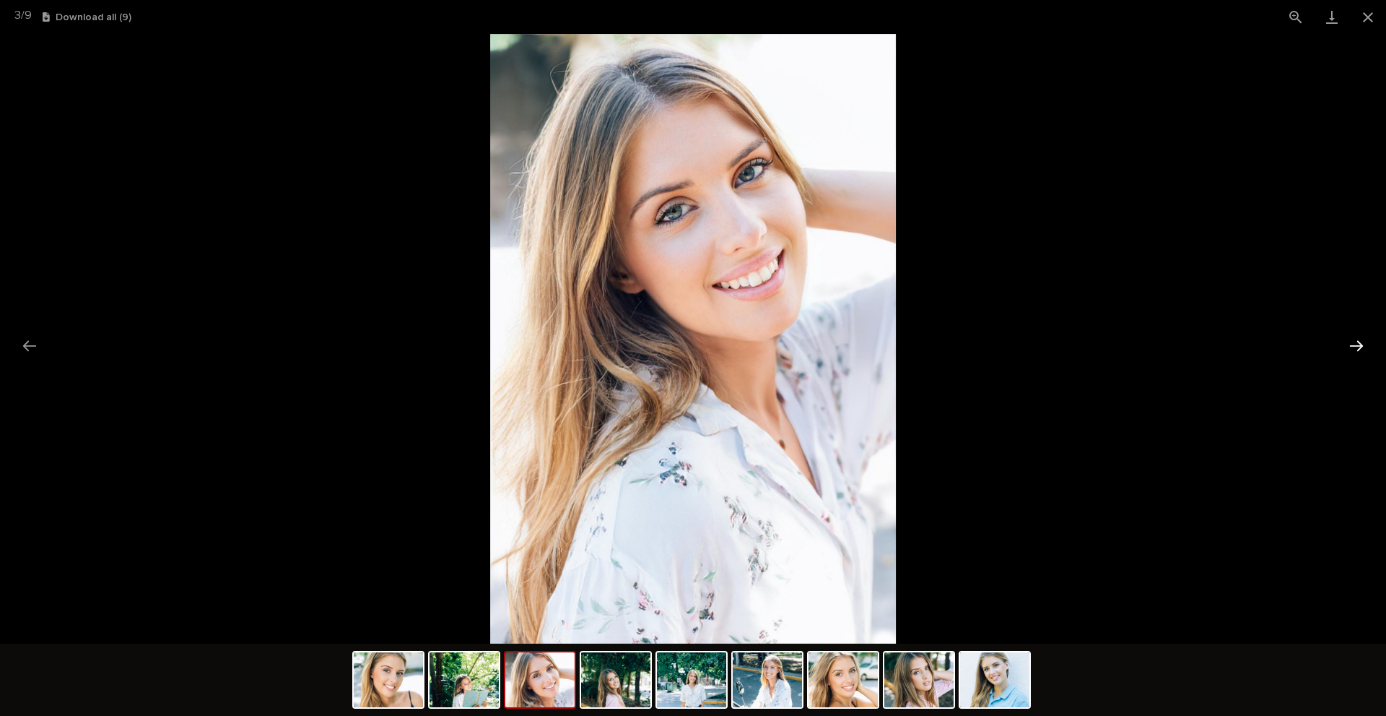
click at [1360, 349] on button "Next slide" at bounding box center [1357, 345] width 30 height 28
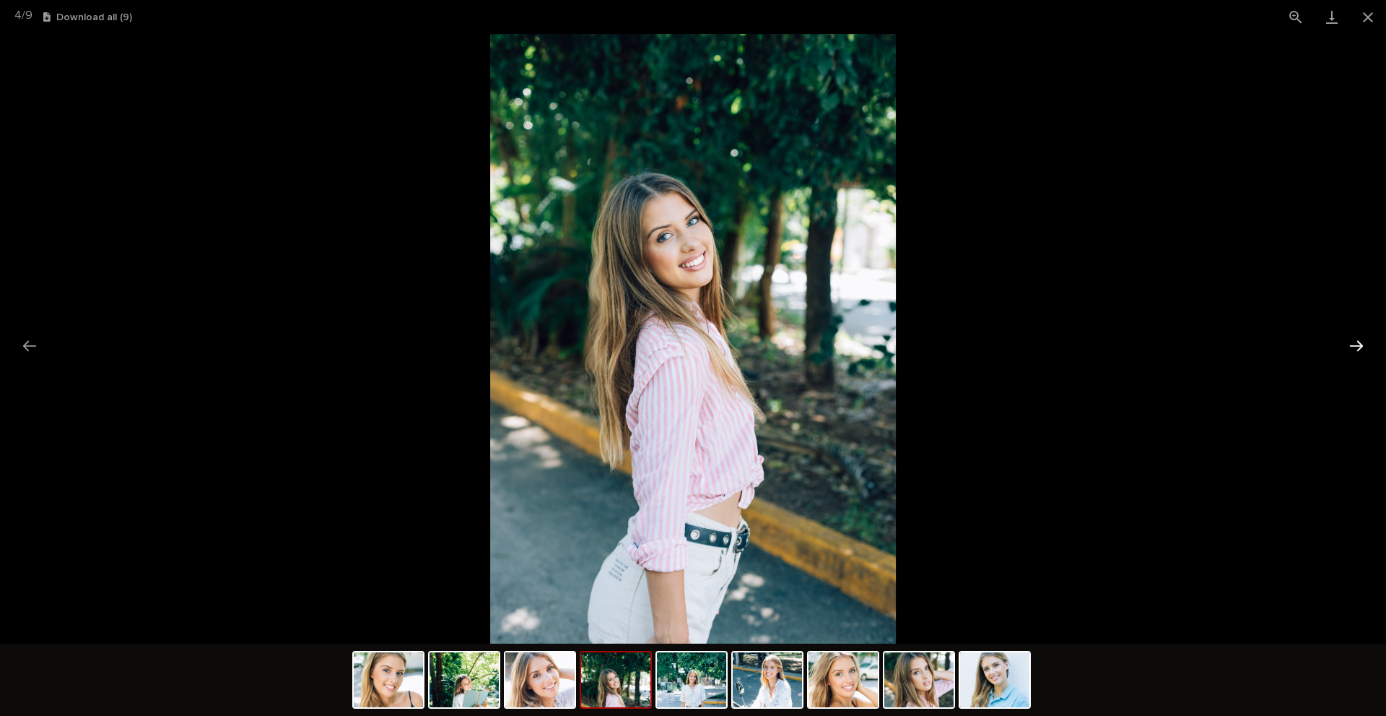
click at [1360, 349] on button "Next slide" at bounding box center [1357, 345] width 30 height 28
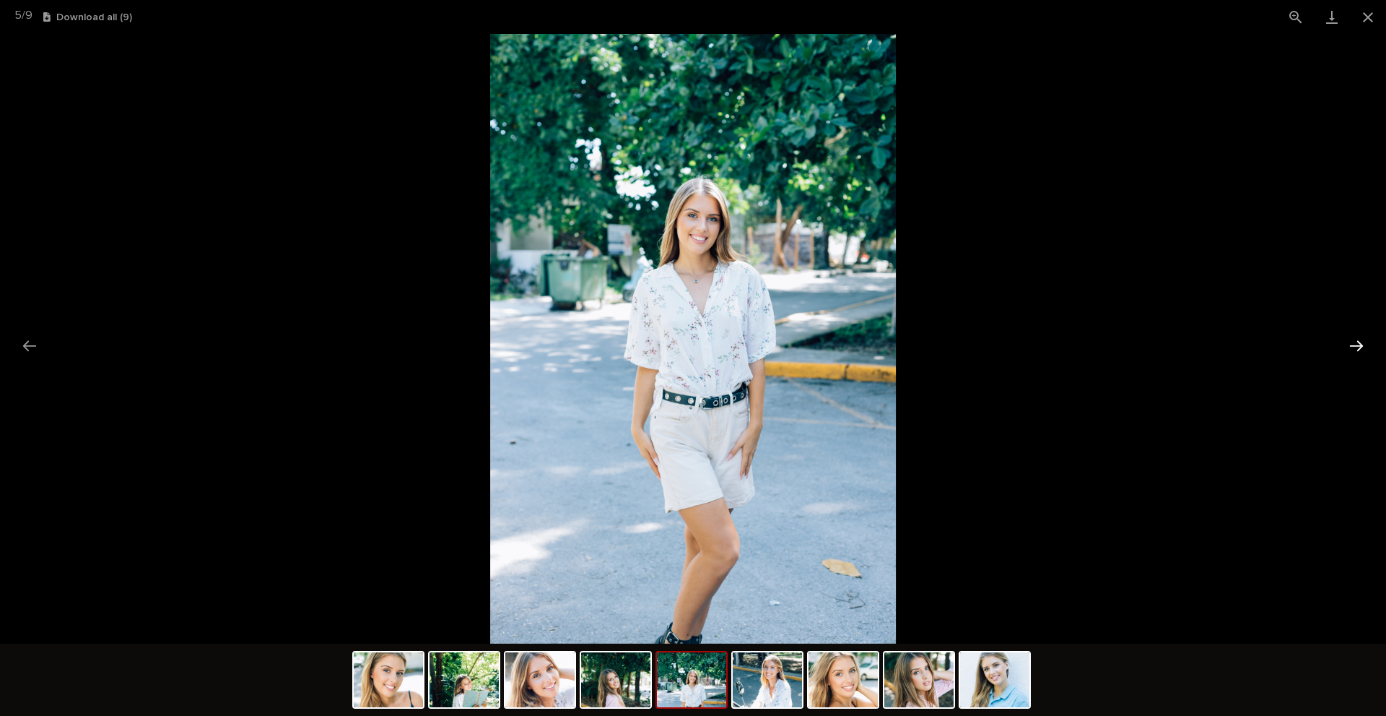
click at [1358, 349] on button "Next slide" at bounding box center [1357, 345] width 30 height 28
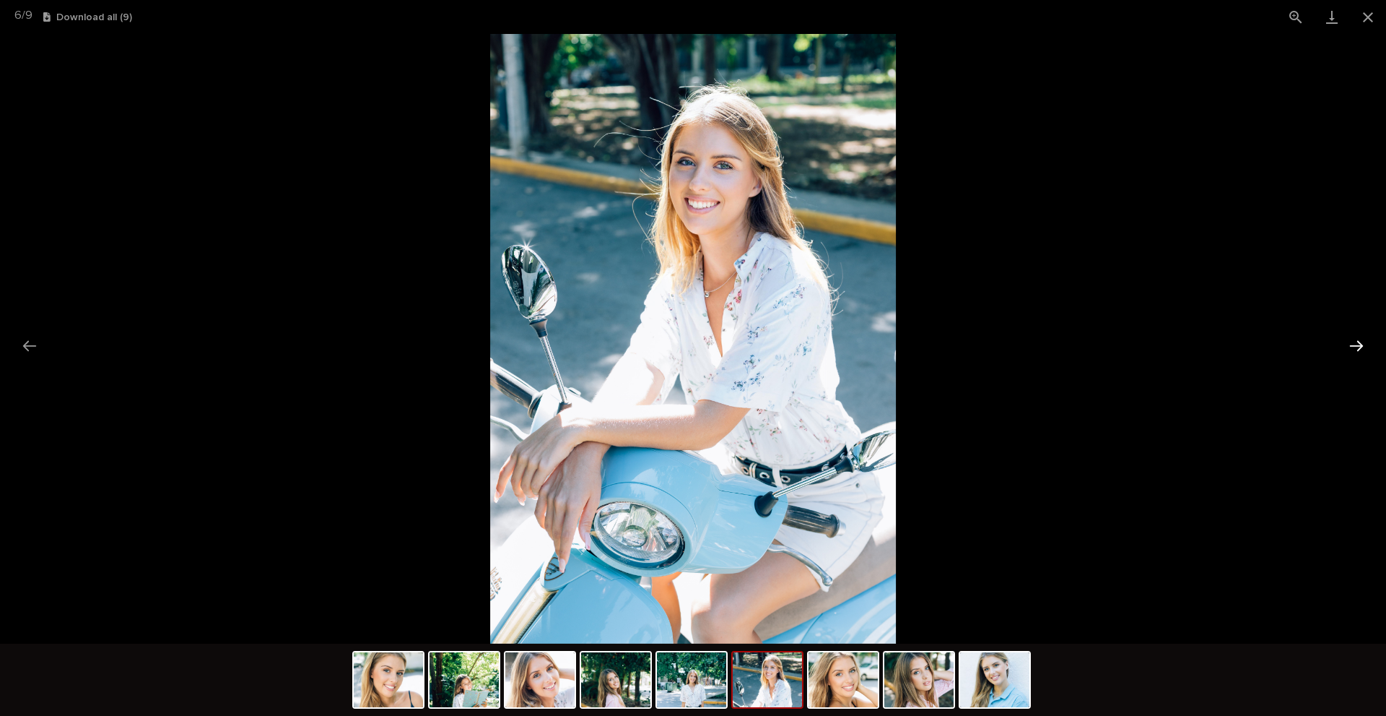
click at [1358, 349] on button "Next slide" at bounding box center [1357, 345] width 30 height 28
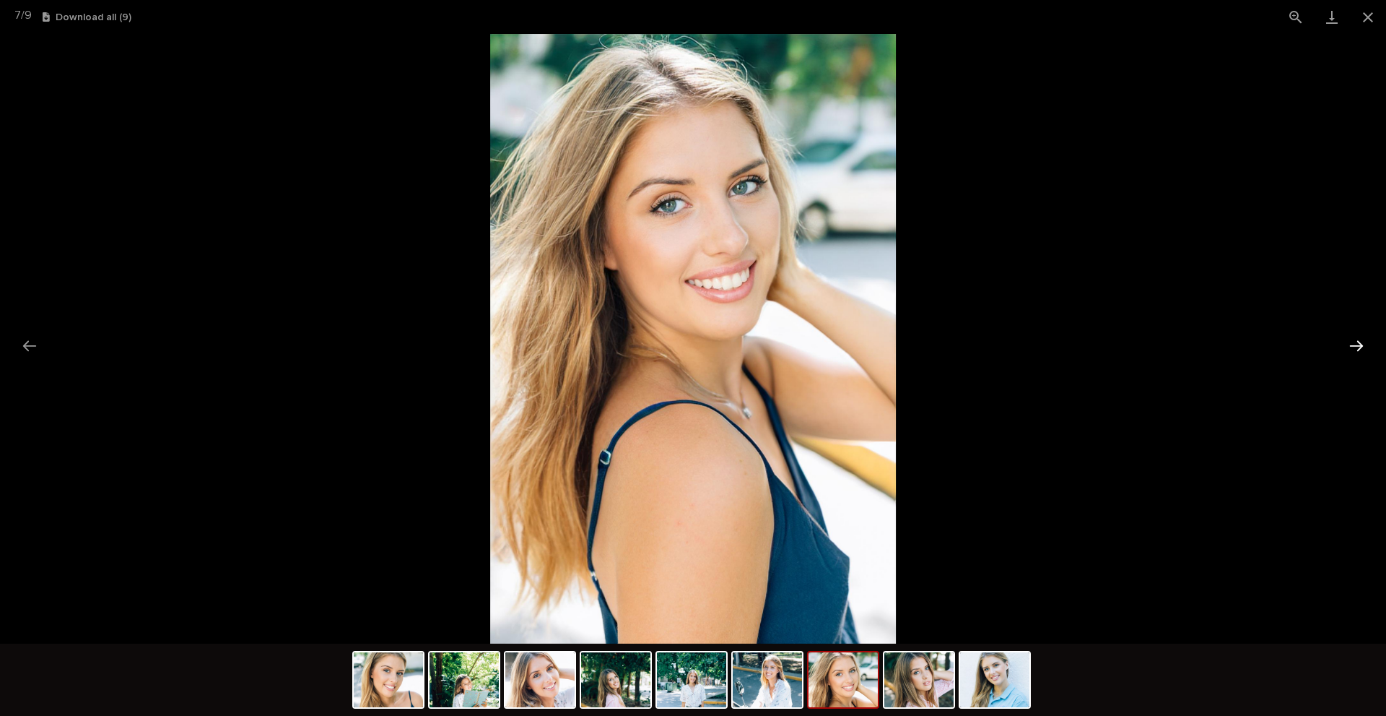
click at [1358, 349] on button "Next slide" at bounding box center [1357, 345] width 30 height 28
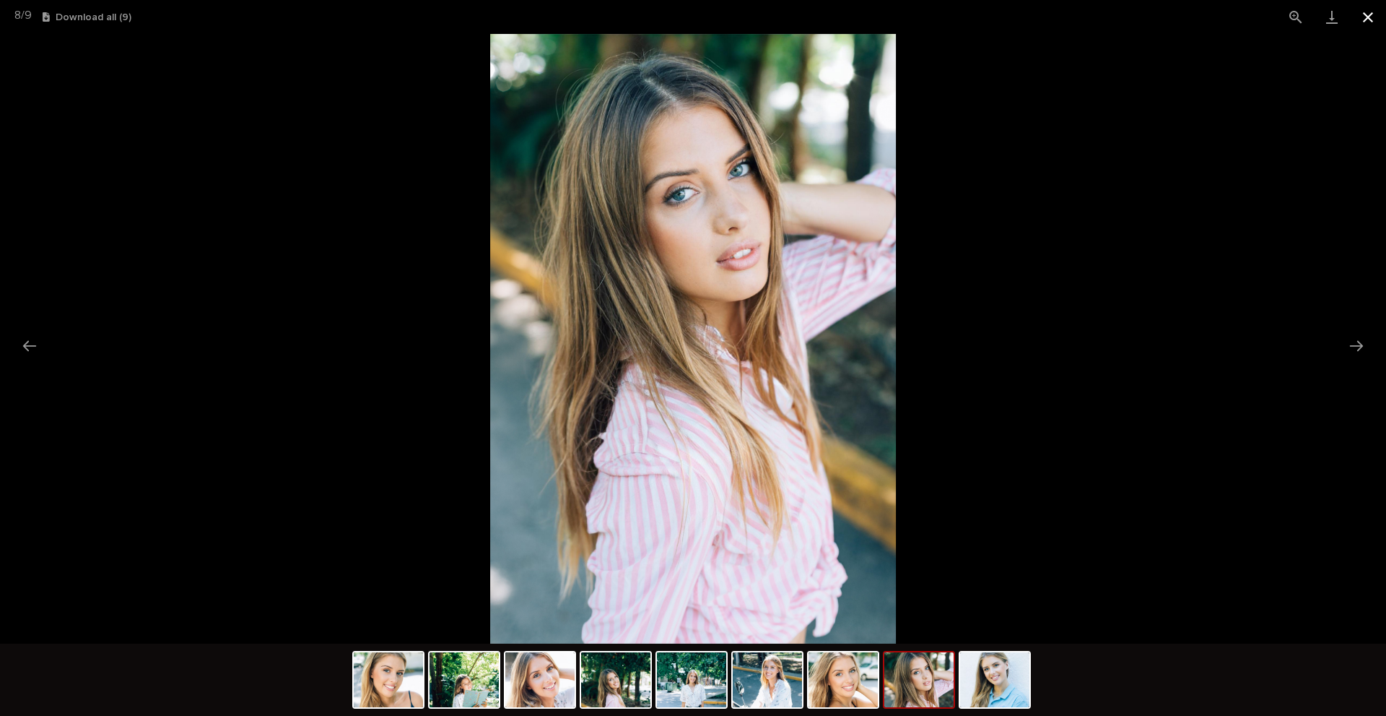
click at [1365, 21] on button "Close gallery" at bounding box center [1368, 17] width 36 height 34
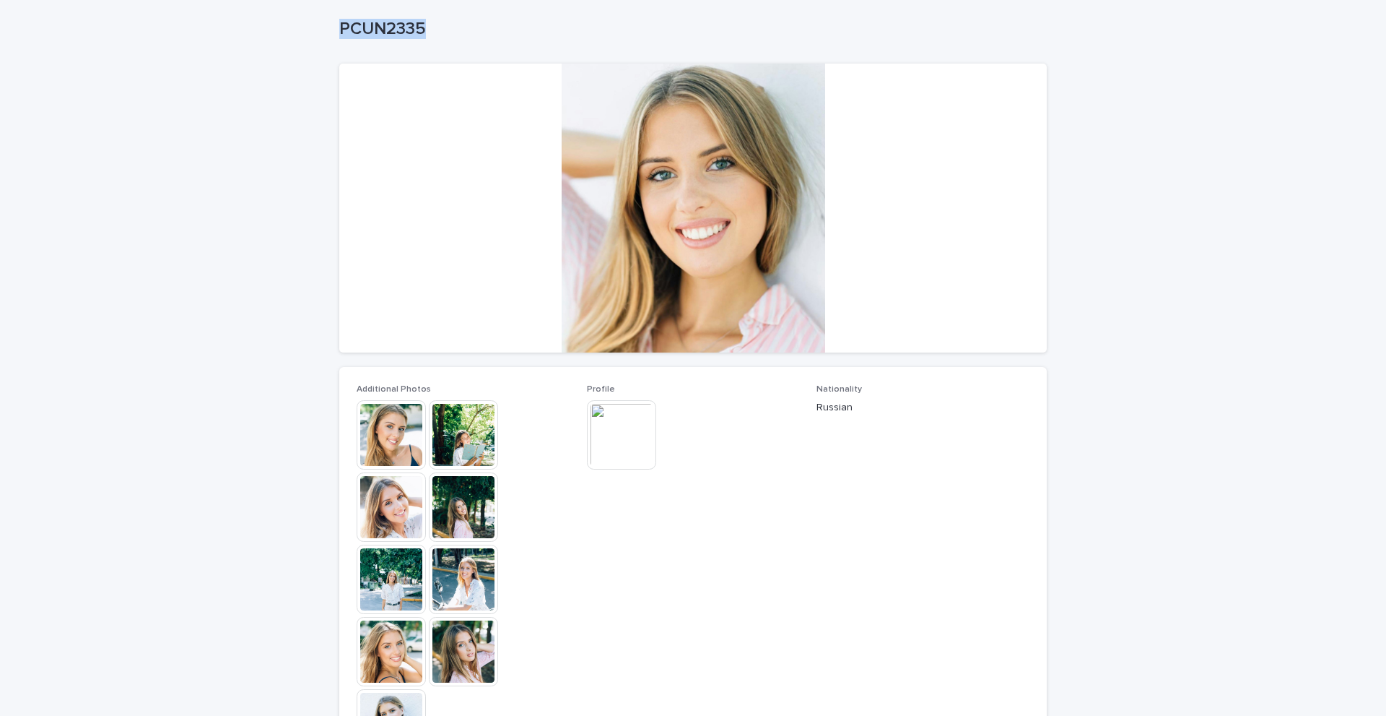
click at [604, 430] on img at bounding box center [621, 434] width 69 height 69
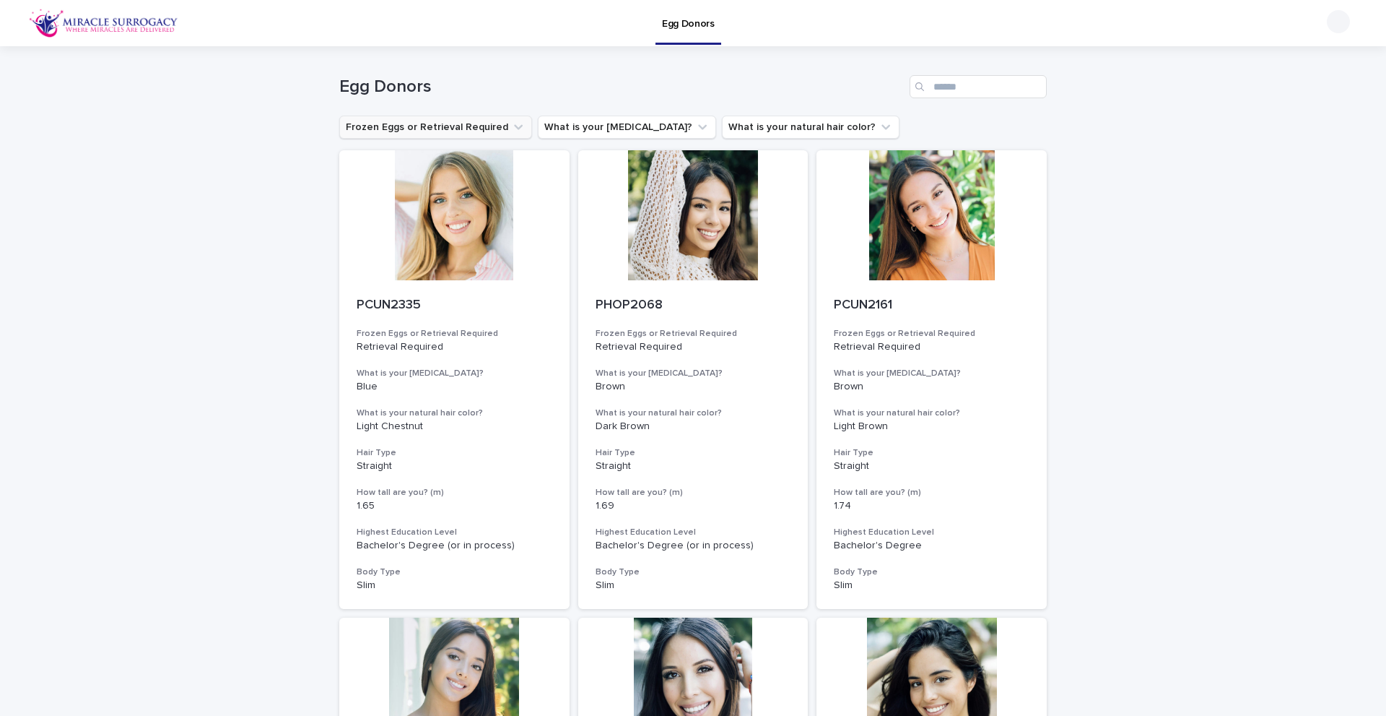
click at [478, 127] on button "Frozen Eggs or Retrieval Required" at bounding box center [435, 127] width 193 height 23
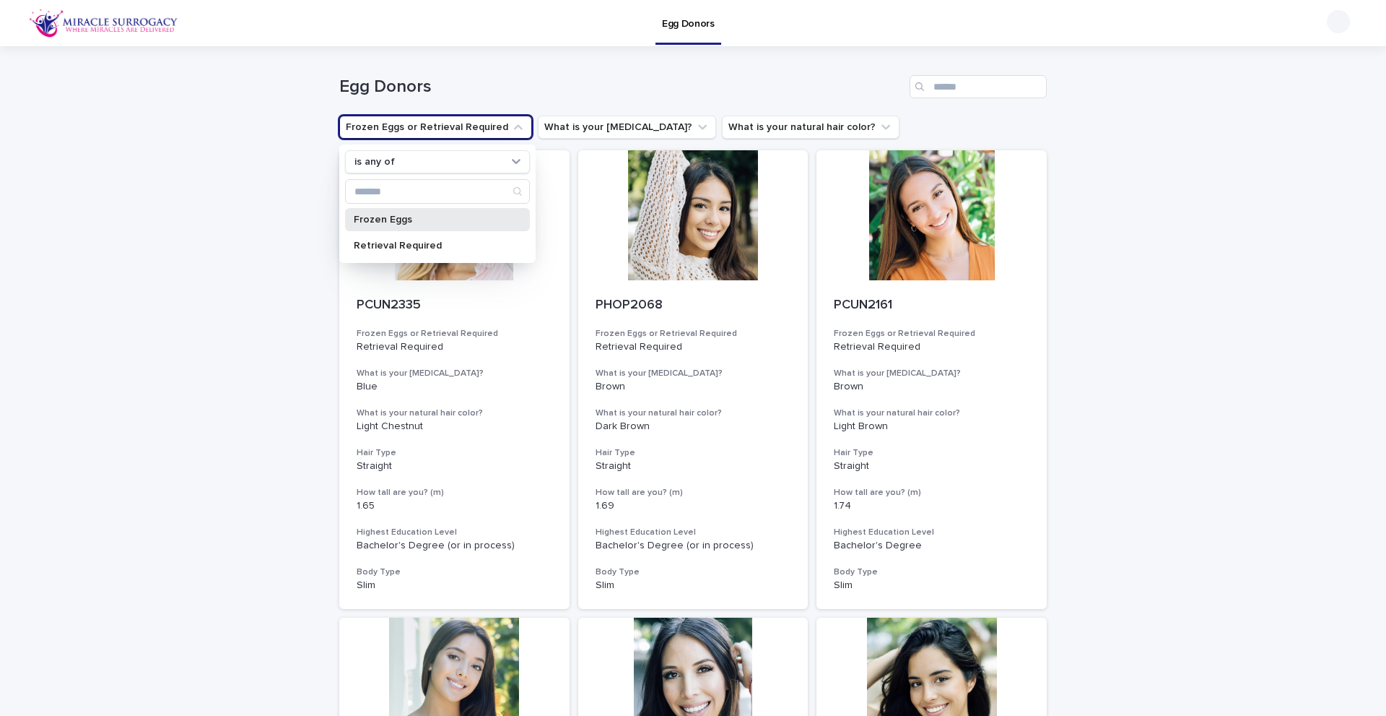
click at [398, 218] on p "Frozen Eggs" at bounding box center [430, 219] width 153 height 10
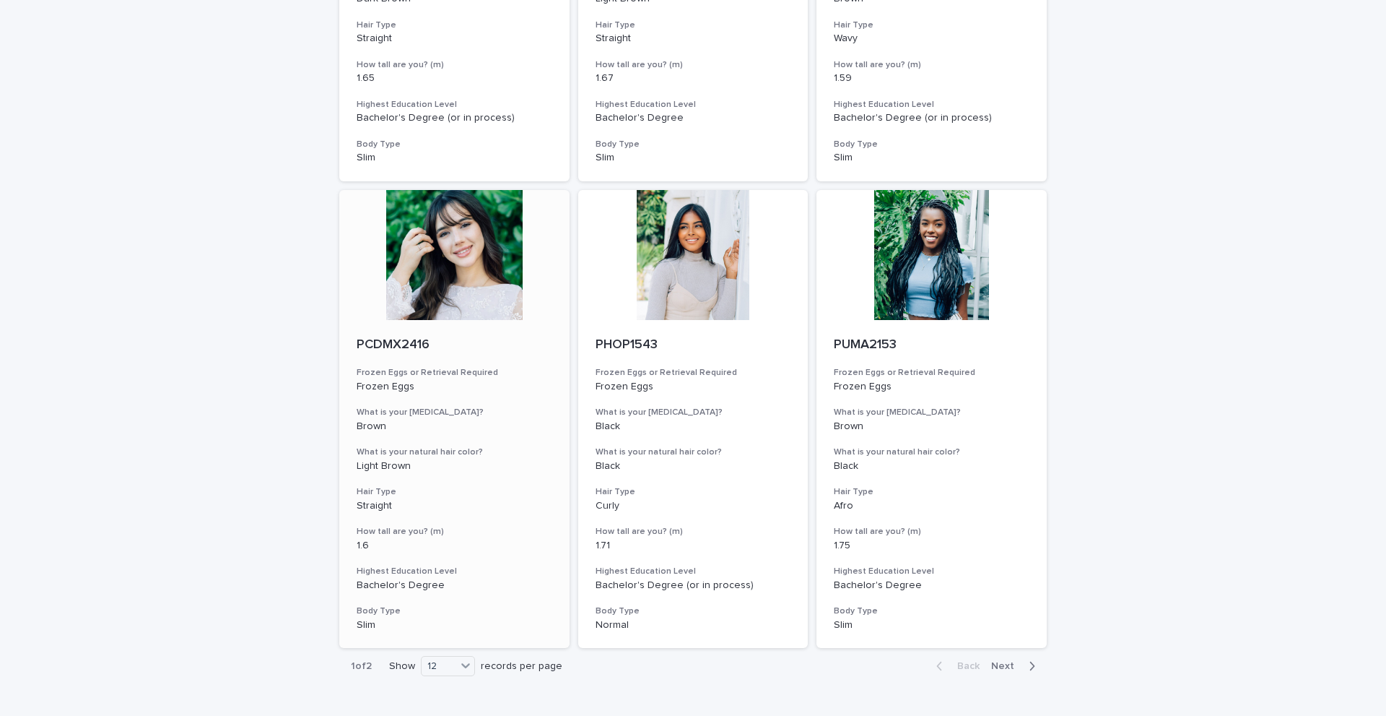
scroll to position [1443, 0]
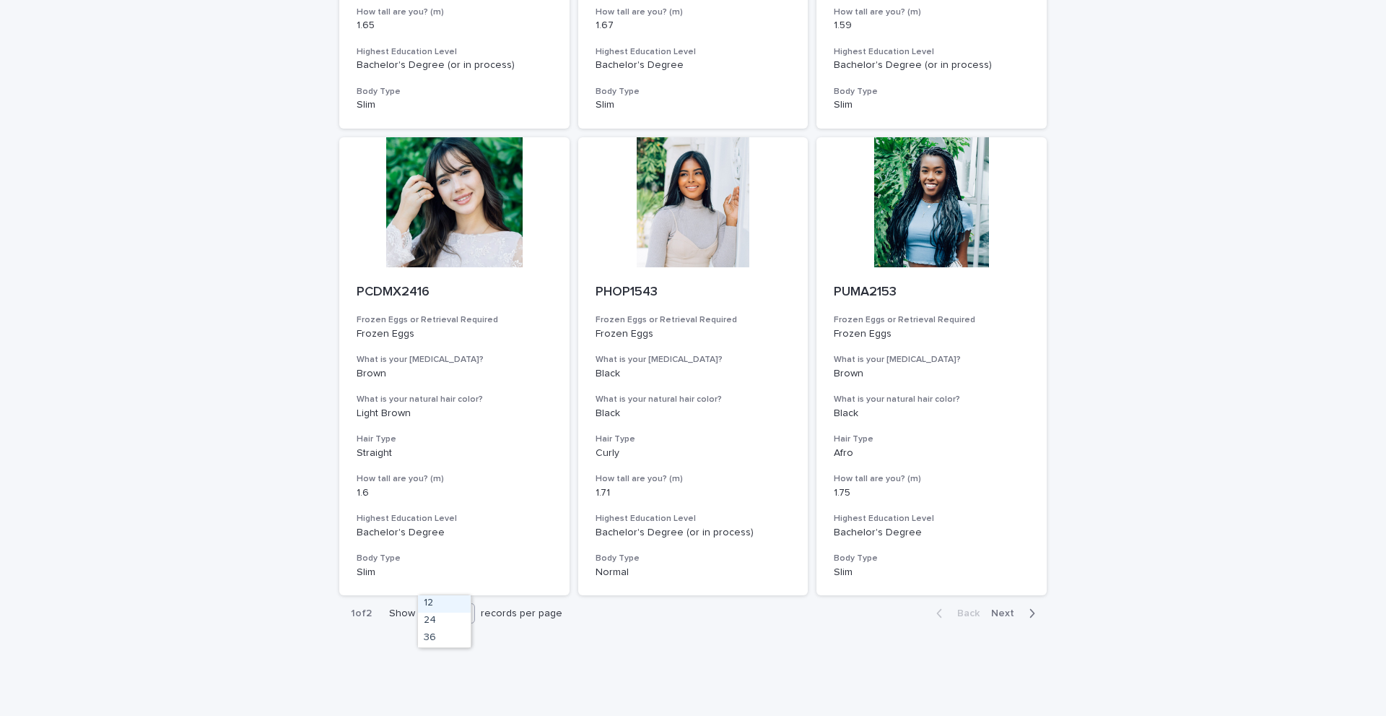
click at [462, 605] on icon at bounding box center [465, 612] width 14 height 14
click at [442, 638] on div "36" at bounding box center [444, 638] width 53 height 17
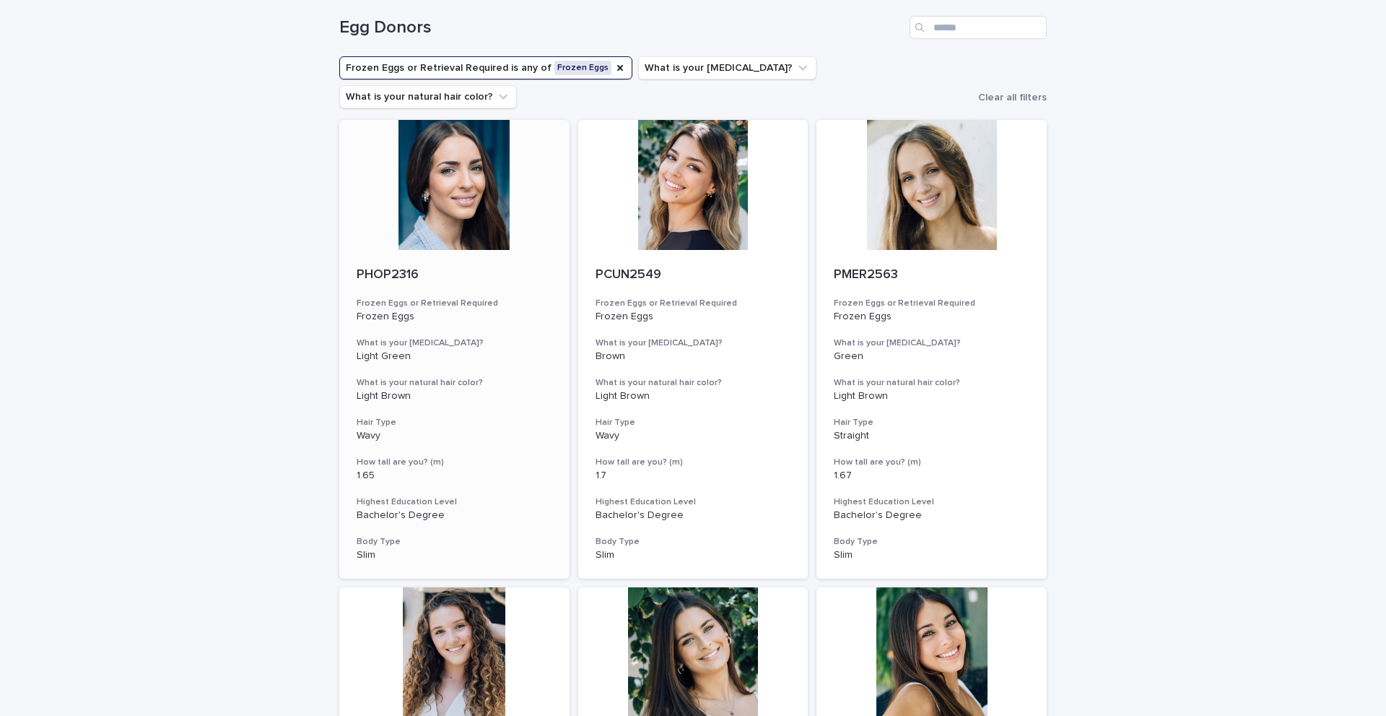
scroll to position [0, 0]
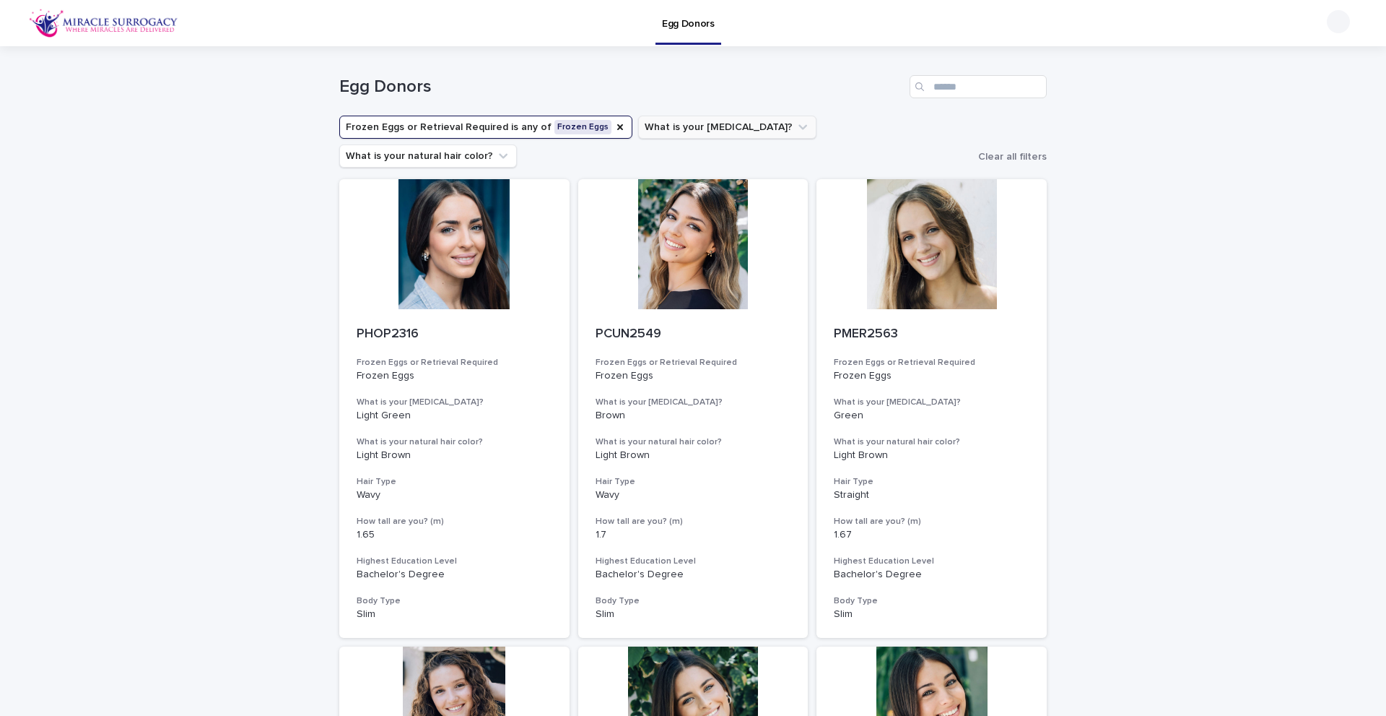
click at [695, 124] on button "What is your [MEDICAL_DATA]?" at bounding box center [727, 127] width 178 height 23
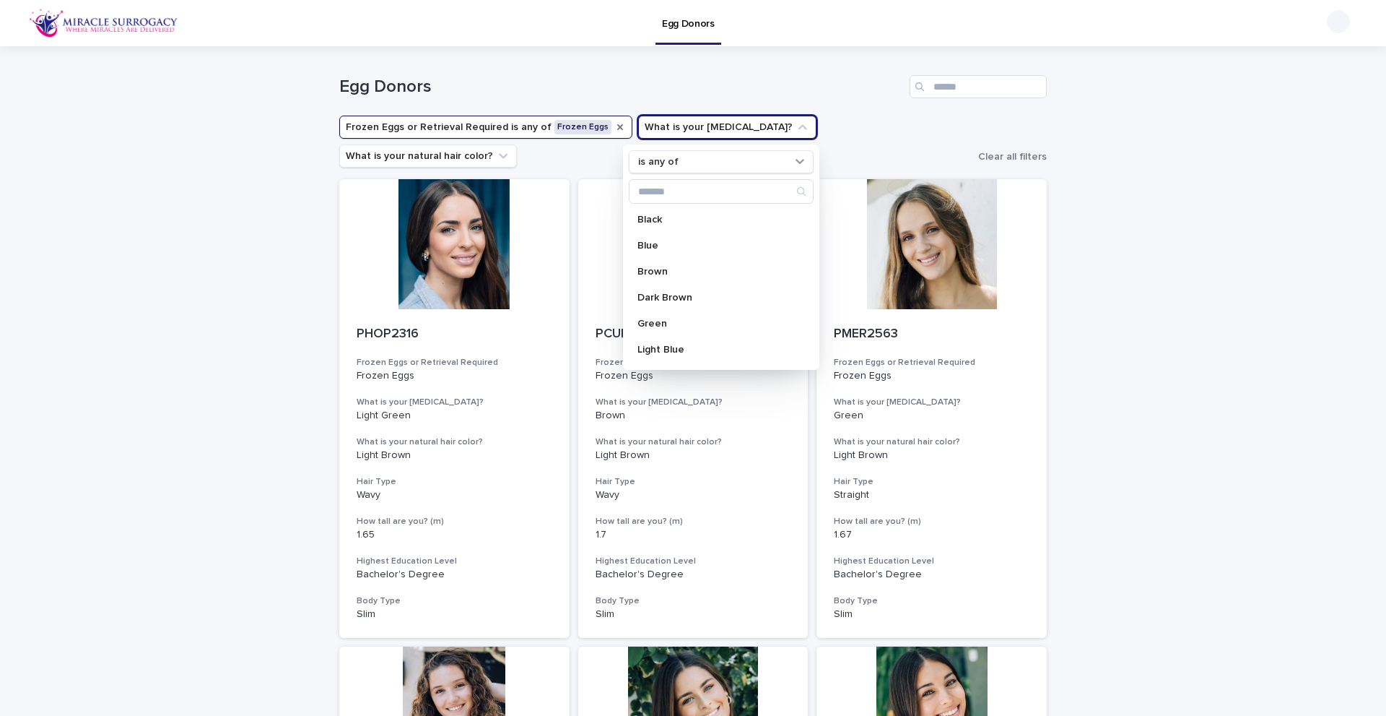
click at [614, 129] on icon "Frozen Eggs or Retrieval Required" at bounding box center [620, 127] width 12 height 12
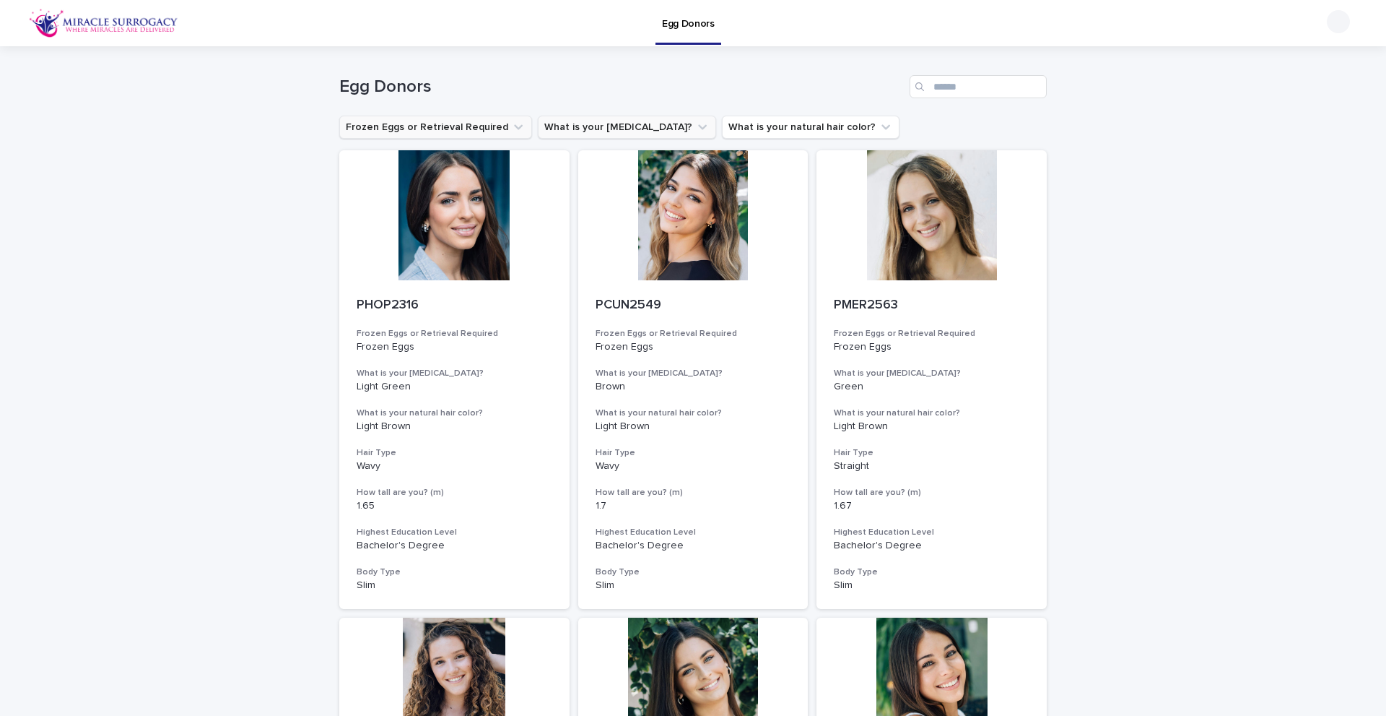
click at [603, 129] on button "What is your [MEDICAL_DATA]?" at bounding box center [627, 127] width 178 height 23
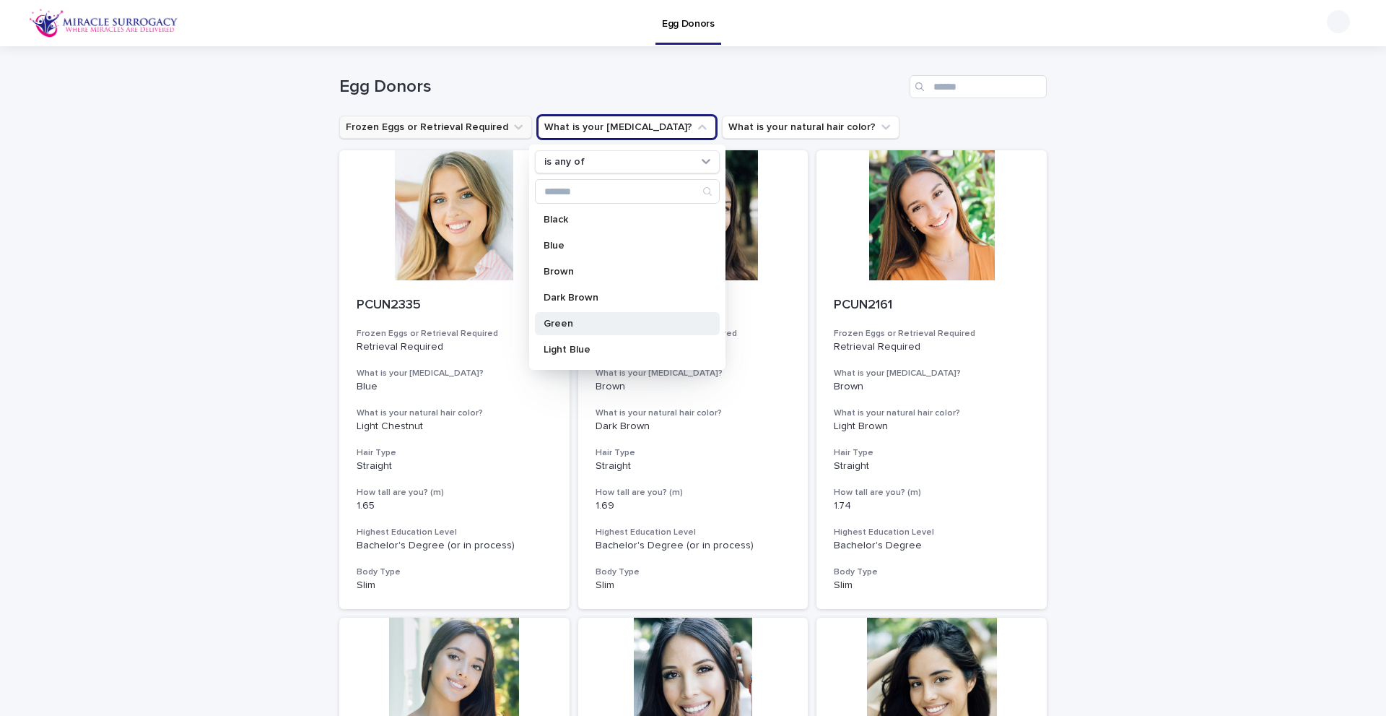
click at [594, 326] on p "Green" at bounding box center [620, 323] width 153 height 10
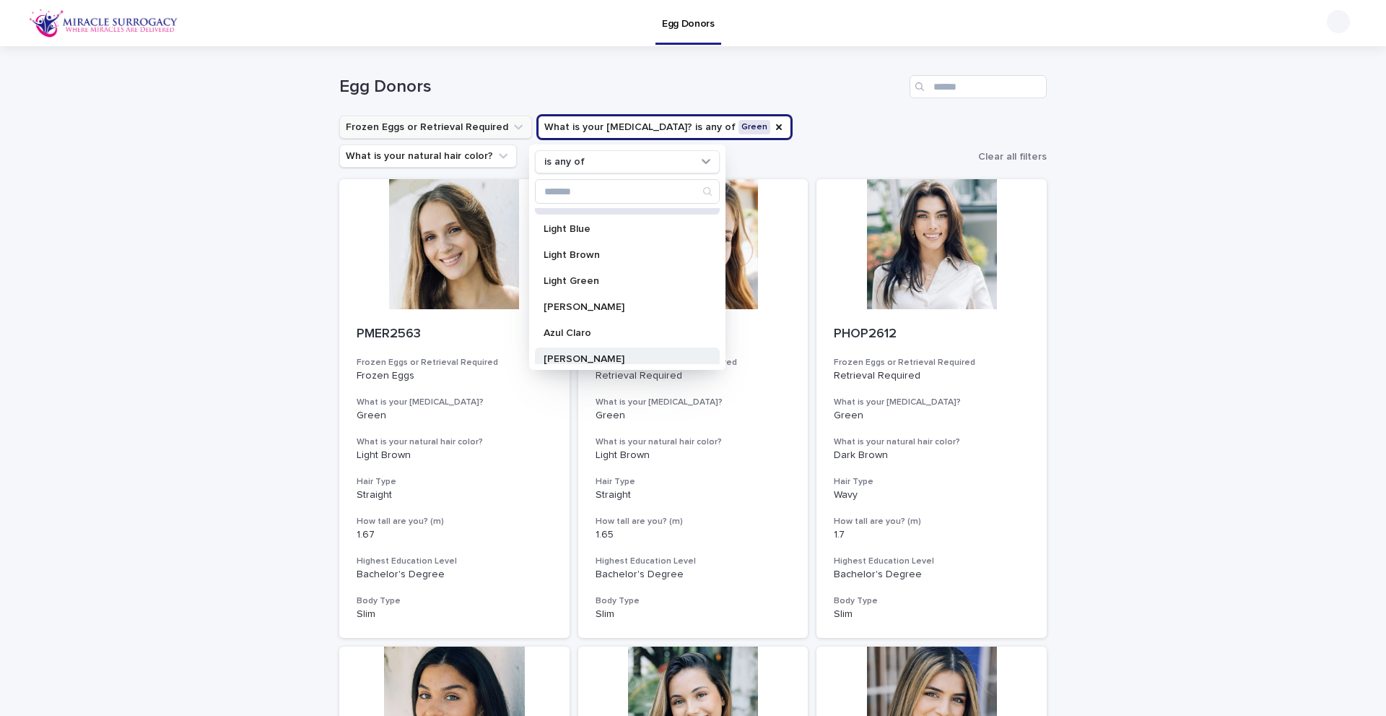
scroll to position [144, 0]
click at [607, 267] on div "Light Green" at bounding box center [627, 256] width 185 height 23
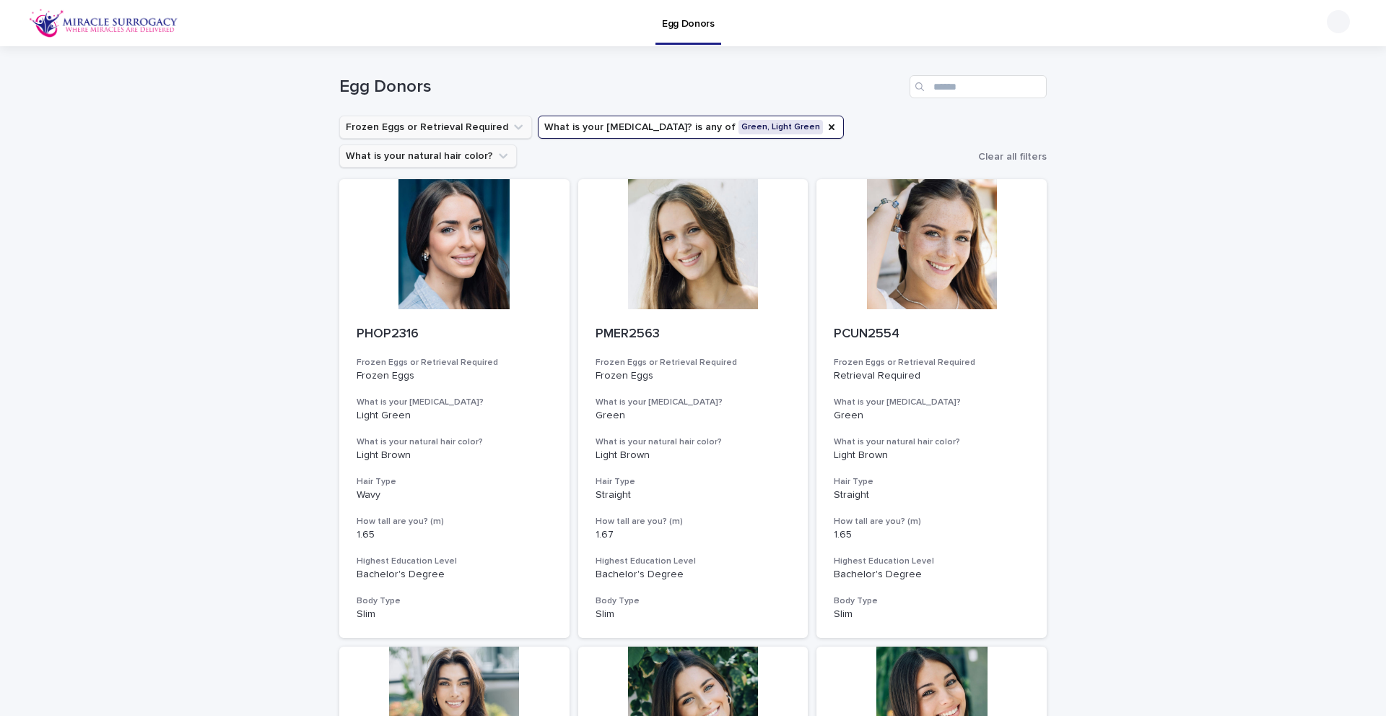
click at [826, 129] on icon "What is your eye color?" at bounding box center [832, 127] width 12 height 12
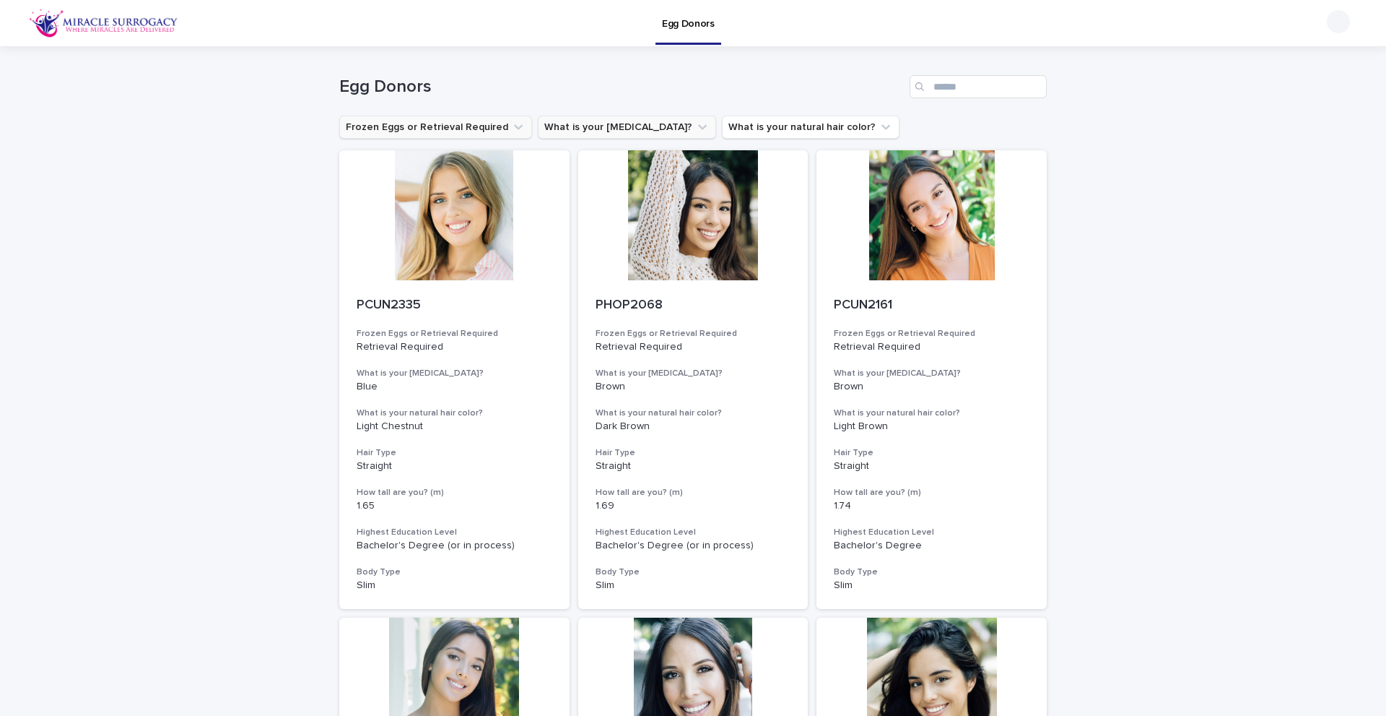
click at [698, 128] on icon "What is your eye color?" at bounding box center [702, 127] width 9 height 5
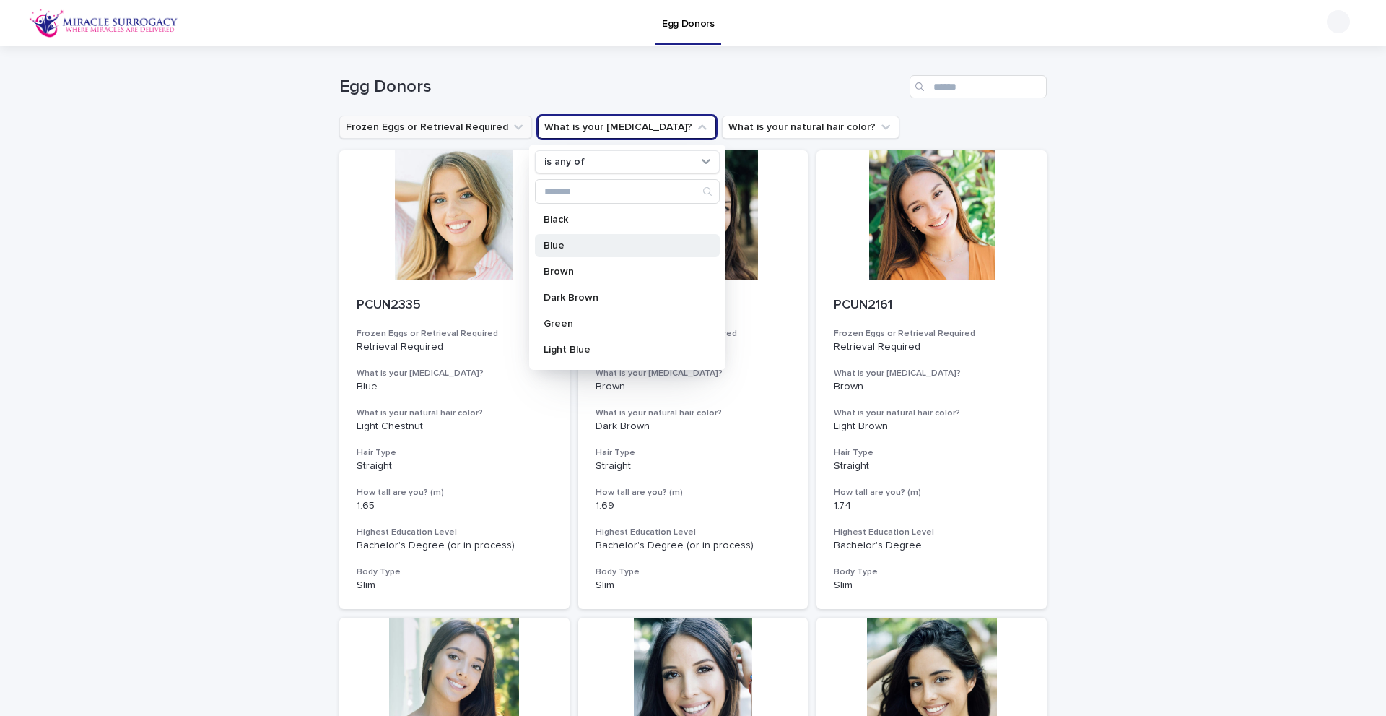
click at [583, 251] on div "Blue" at bounding box center [627, 245] width 185 height 23
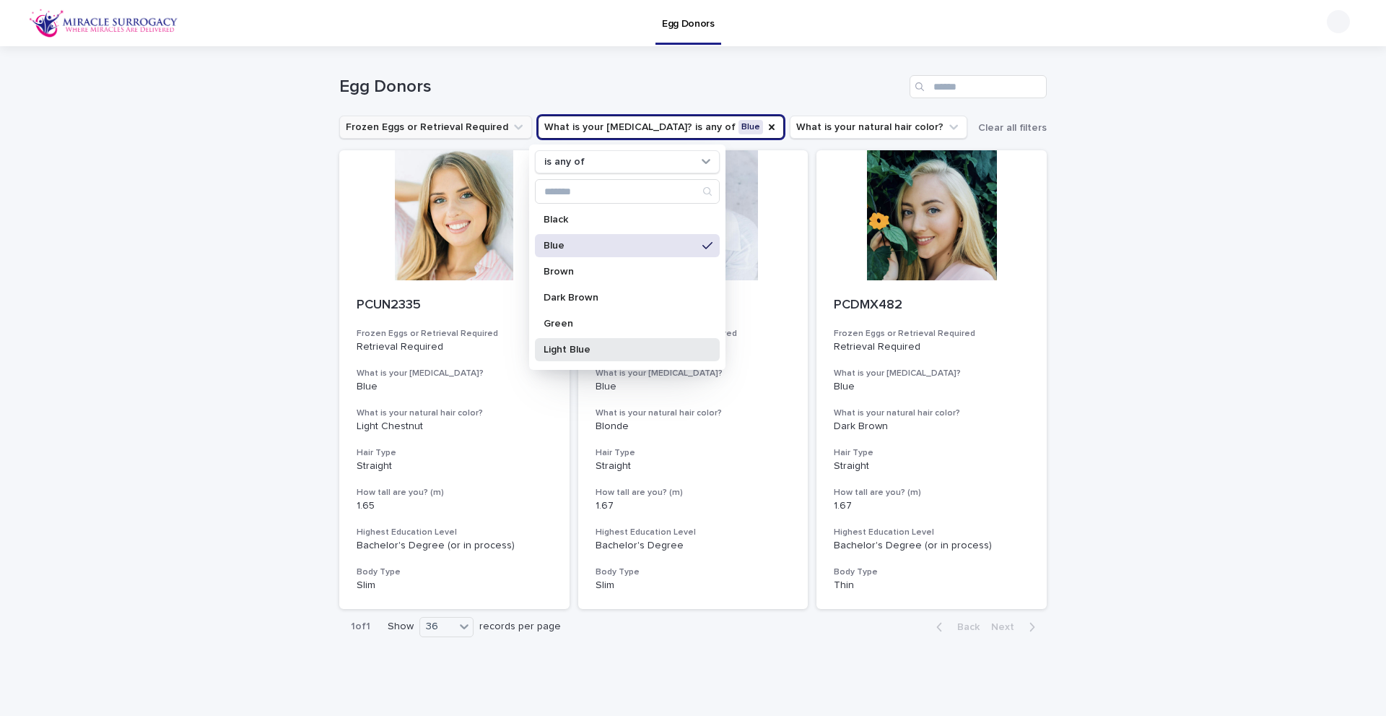
click at [591, 352] on p "Light Blue" at bounding box center [620, 349] width 153 height 10
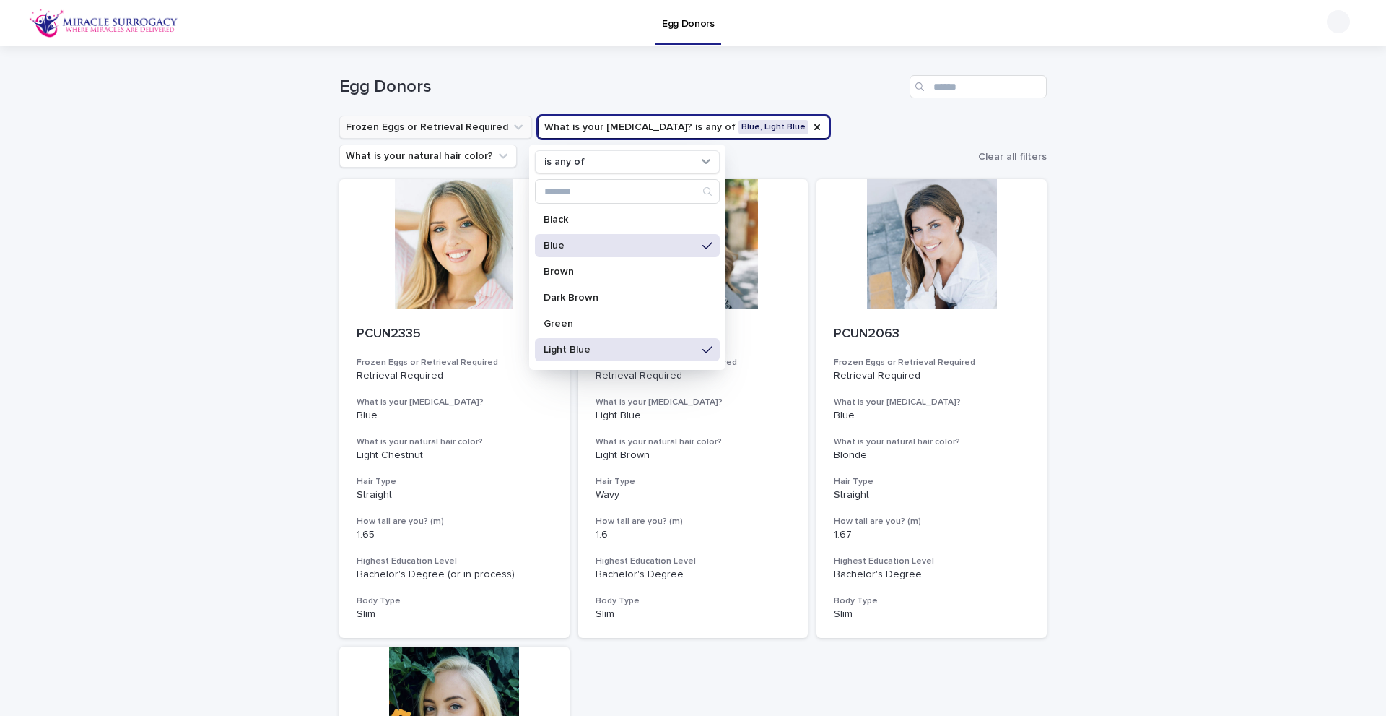
click at [235, 334] on div "Loading... Saving… Loading... Saving… Egg Donors Frozen Eggs or Retrieval Requi…" at bounding box center [693, 629] width 1386 height 1166
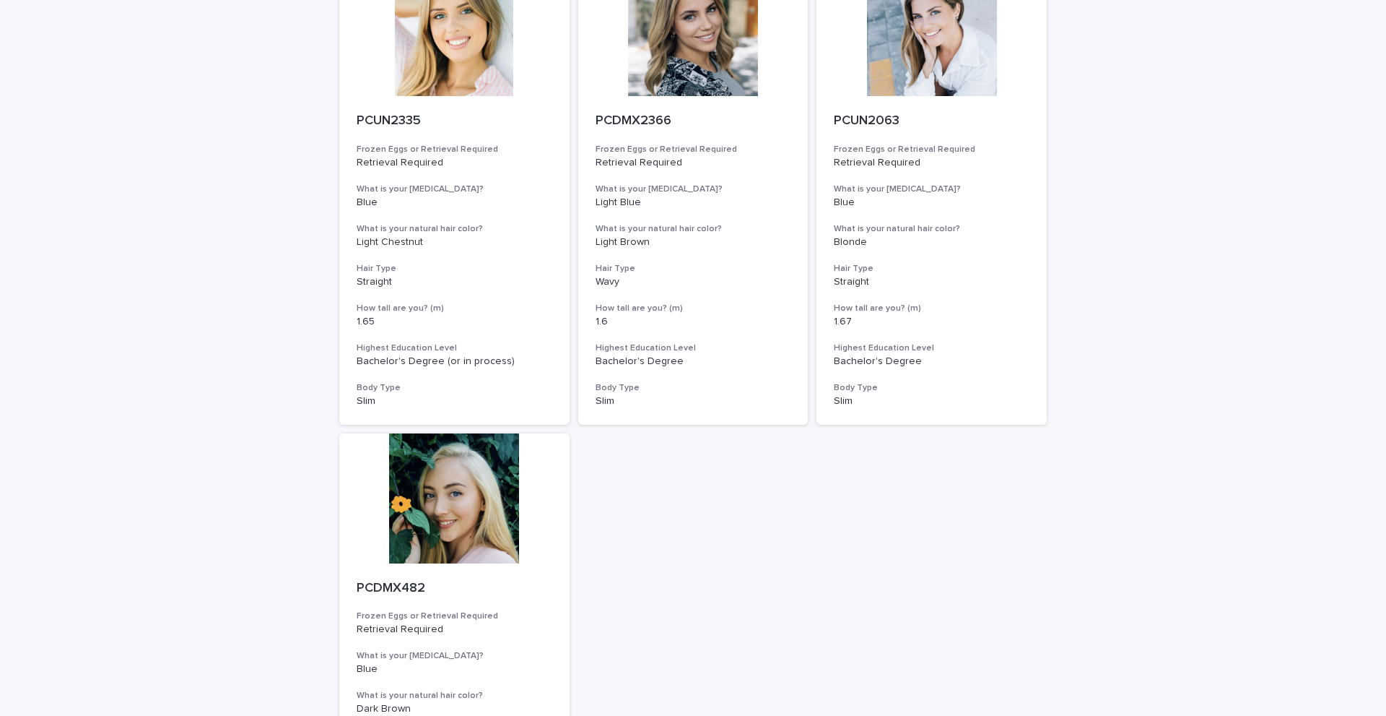
scroll to position [72, 0]
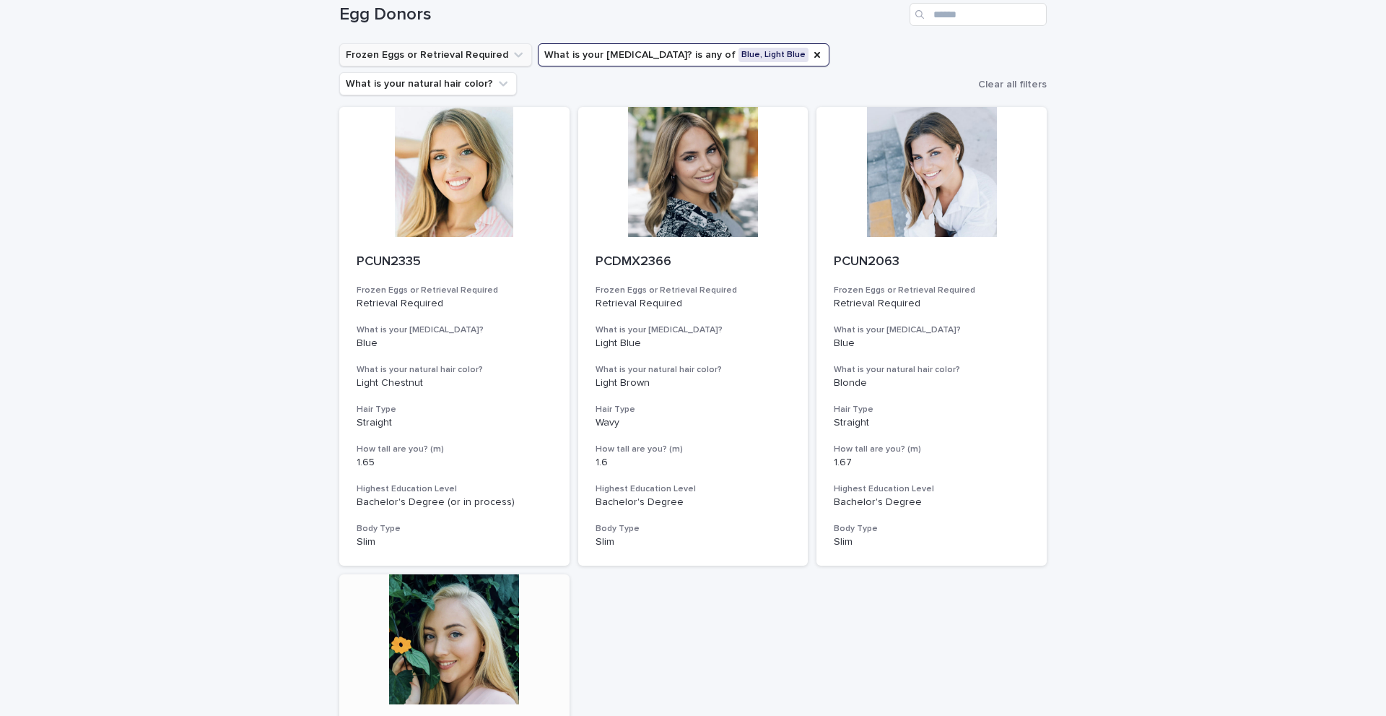
click at [477, 613] on div at bounding box center [454, 639] width 230 height 130
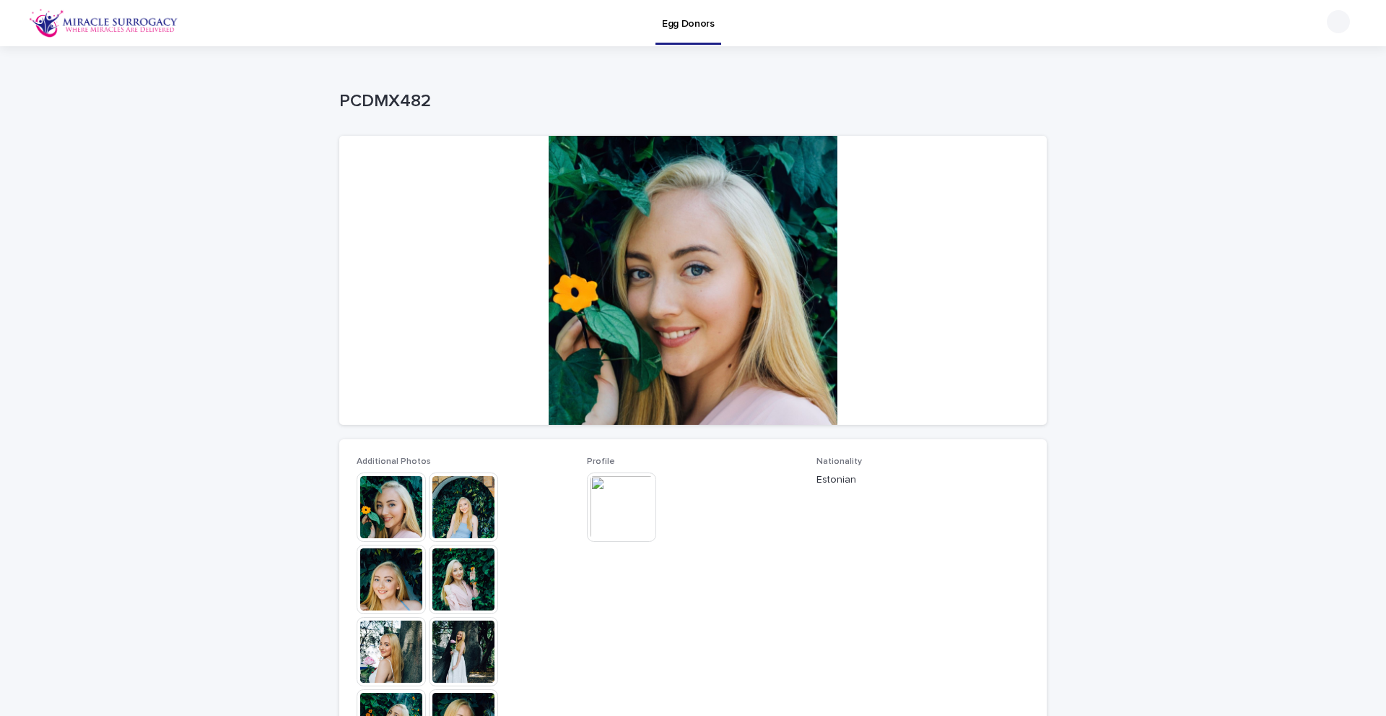
click at [600, 506] on img at bounding box center [621, 506] width 69 height 69
